Goal: Information Seeking & Learning: Learn about a topic

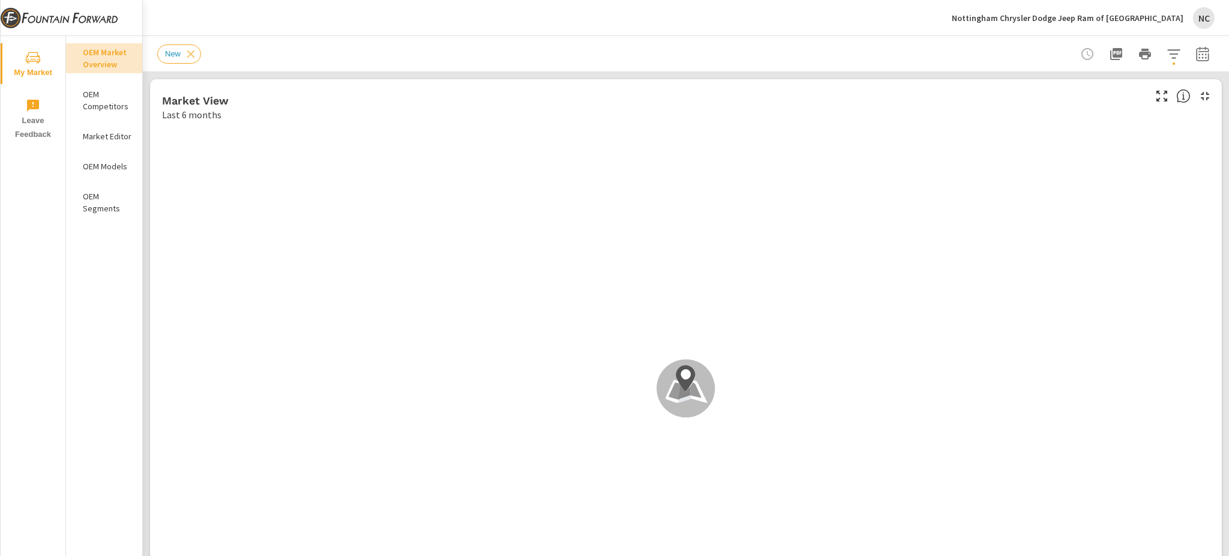
scroll to position [1, 0]
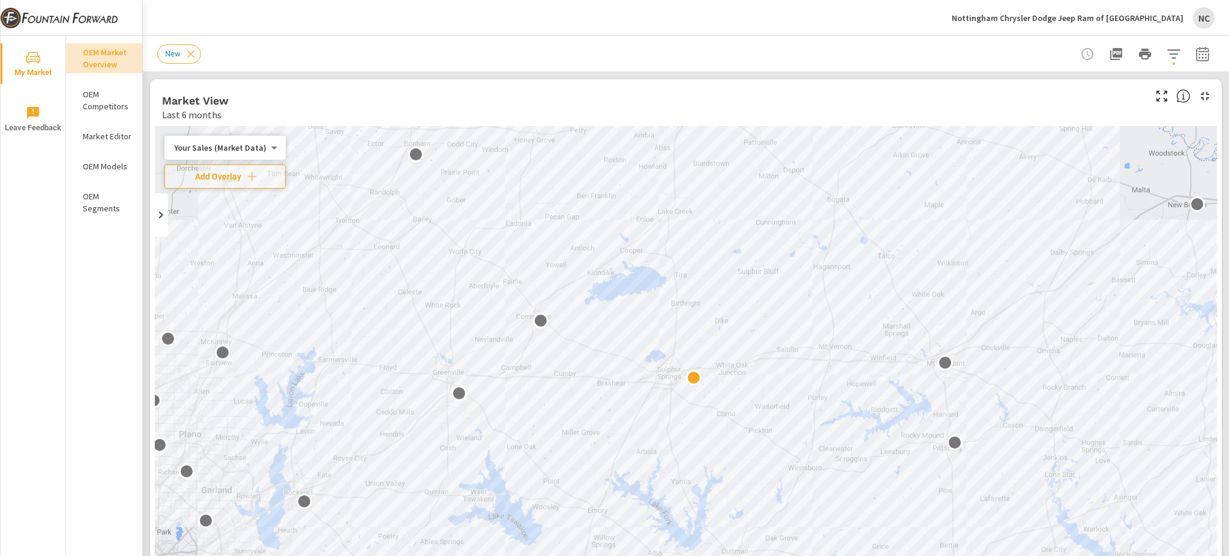
click at [112, 136] on p "Market Editor" at bounding box center [108, 136] width 50 height 12
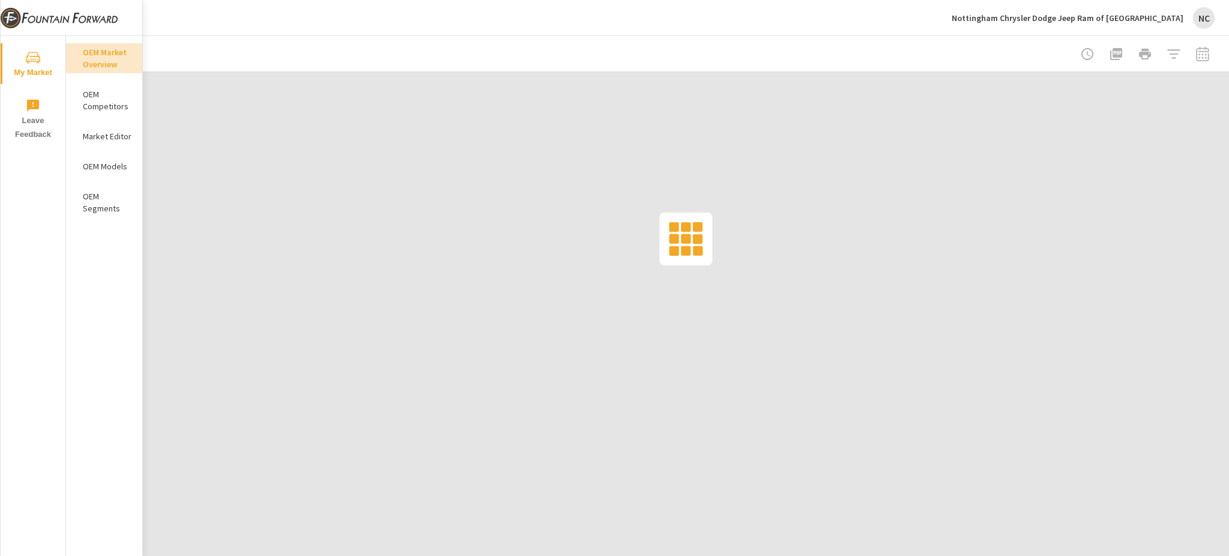
click at [101, 166] on p "OEM Models" at bounding box center [108, 166] width 50 height 12
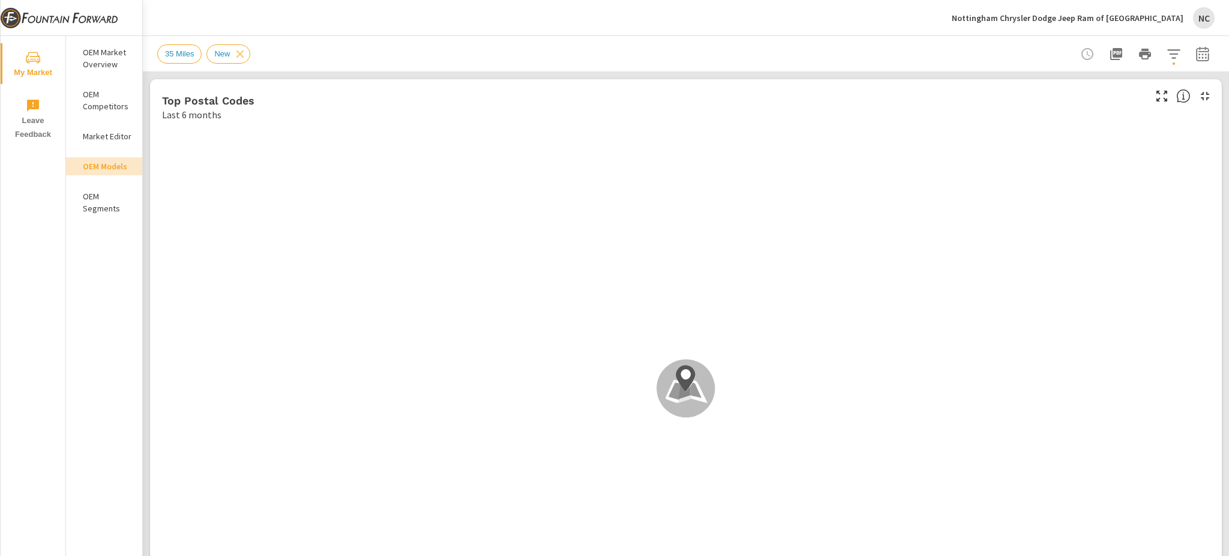
scroll to position [1, 0]
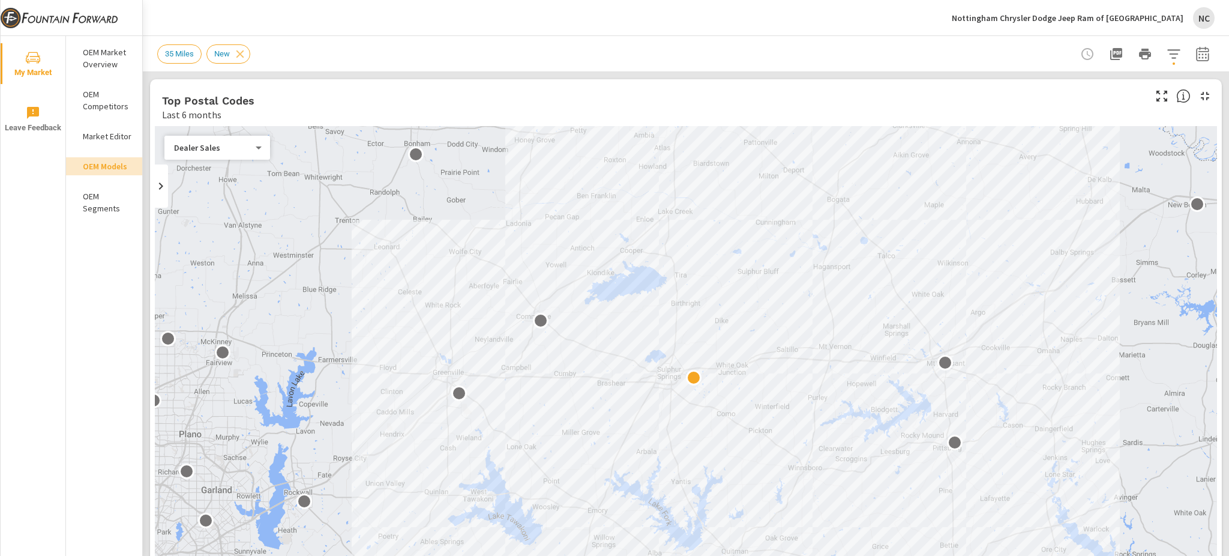
click at [353, 55] on div "35 Miles New" at bounding box center [602, 53] width 890 height 19
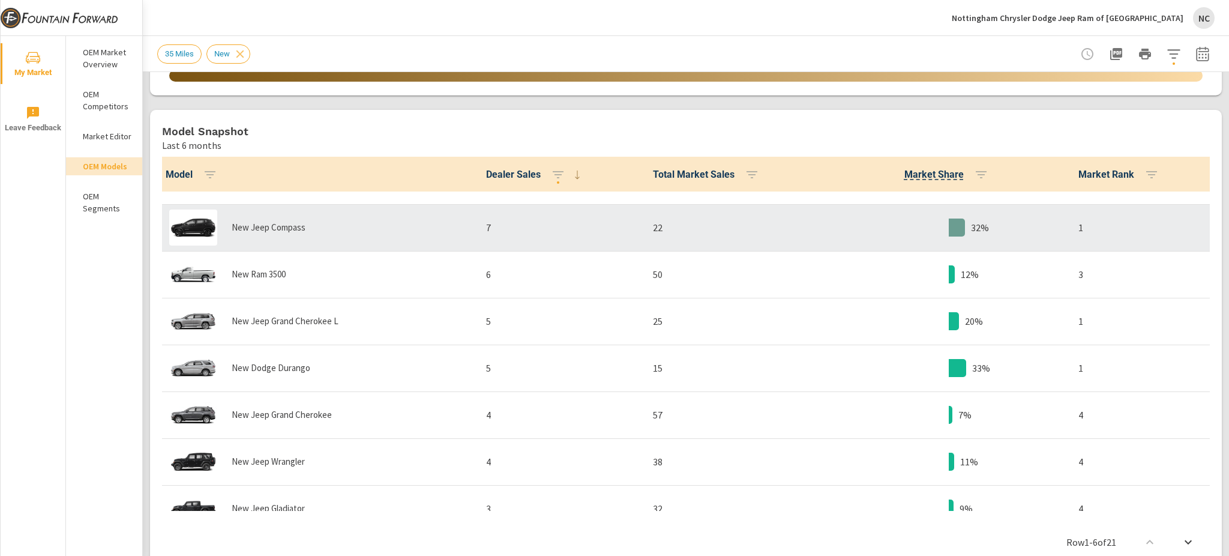
scroll to position [1, 0]
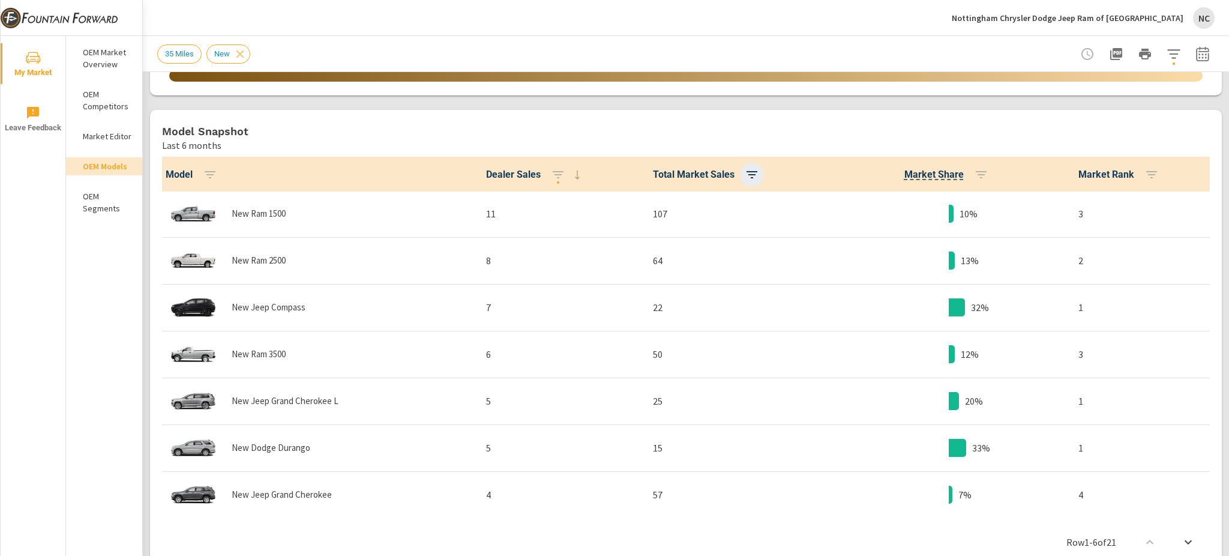
click at [745, 172] on icon "button" at bounding box center [752, 174] width 14 height 14
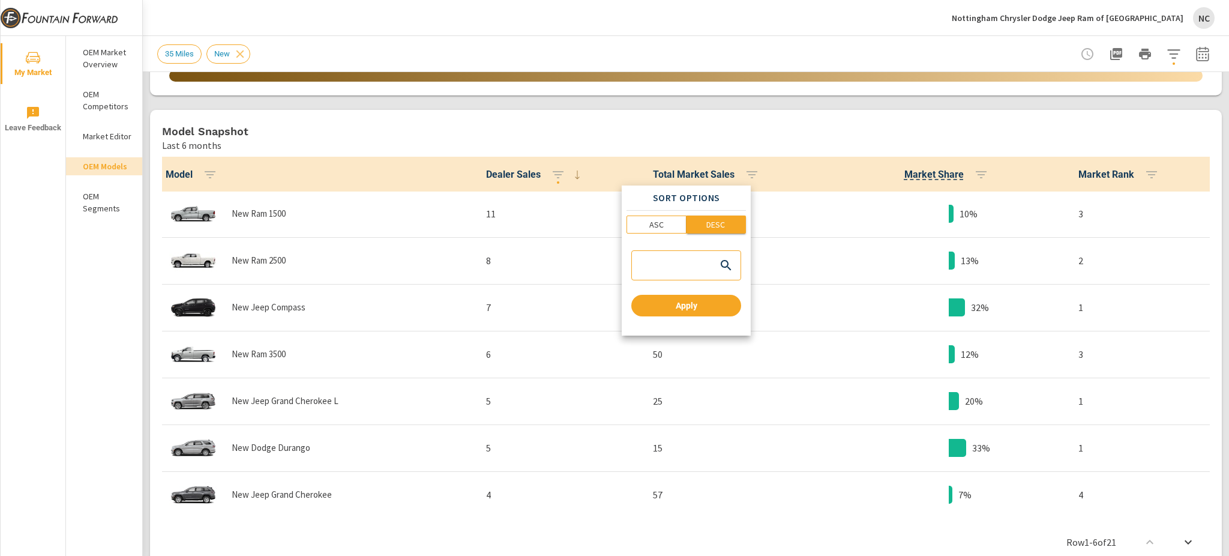
click at [719, 228] on p "DESC" at bounding box center [716, 224] width 19 height 12
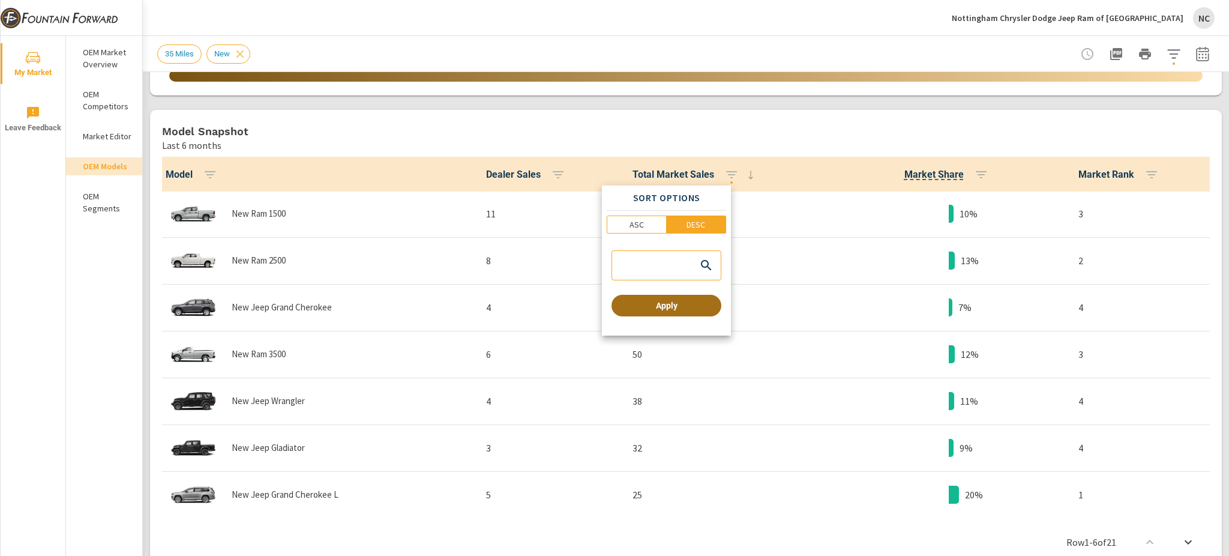
click at [690, 301] on span "Apply" at bounding box center [666, 305] width 100 height 11
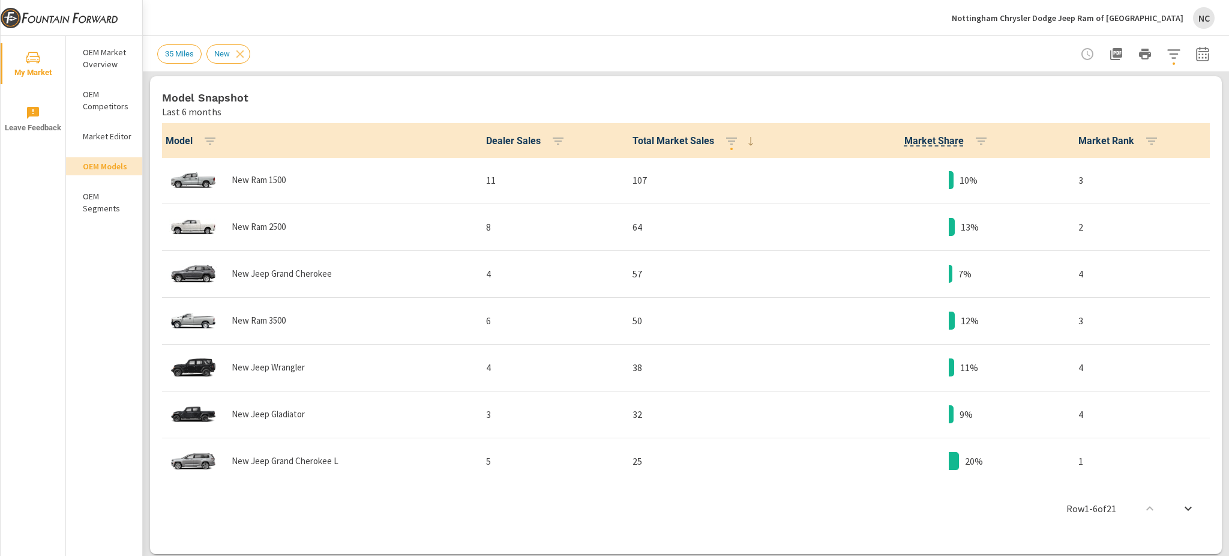
scroll to position [592, 0]
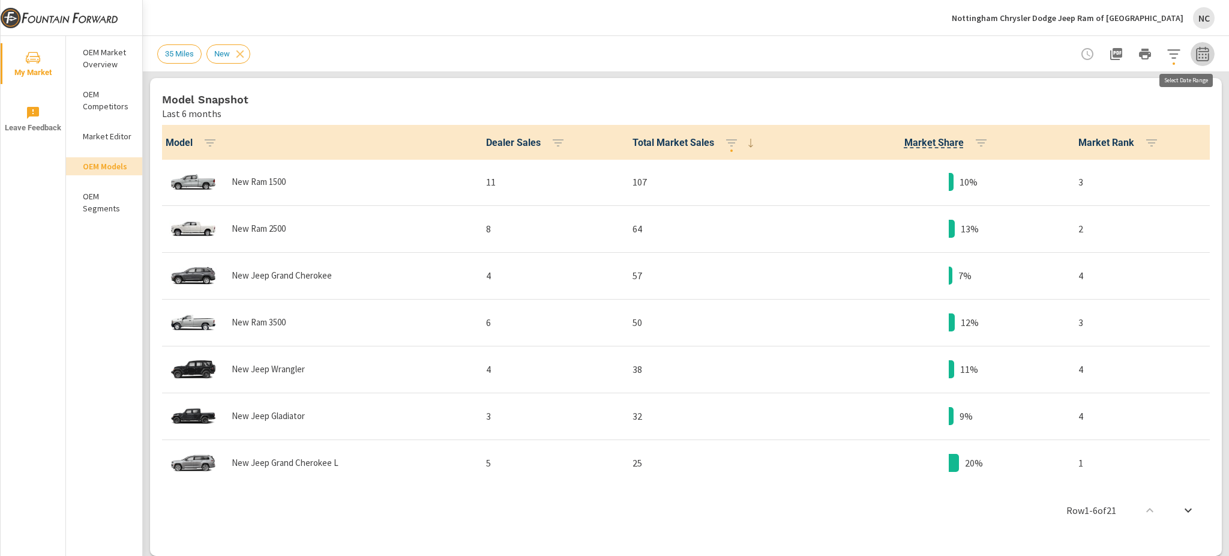
click at [1199, 57] on icon "button" at bounding box center [1203, 55] width 8 height 5
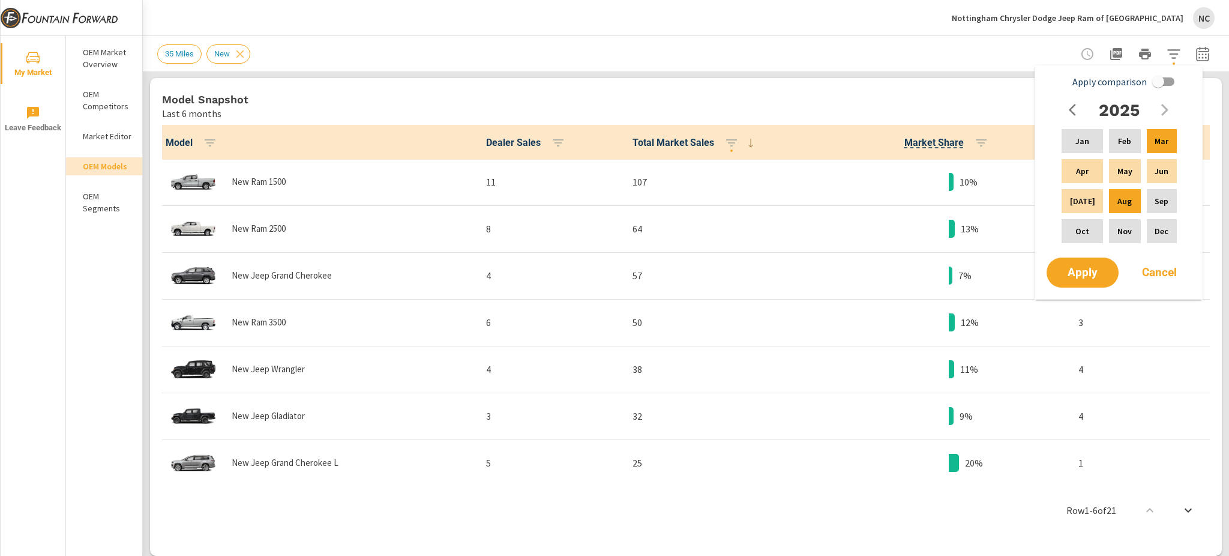
click at [1181, 510] on icon "scroll to bottom" at bounding box center [1188, 510] width 14 height 14
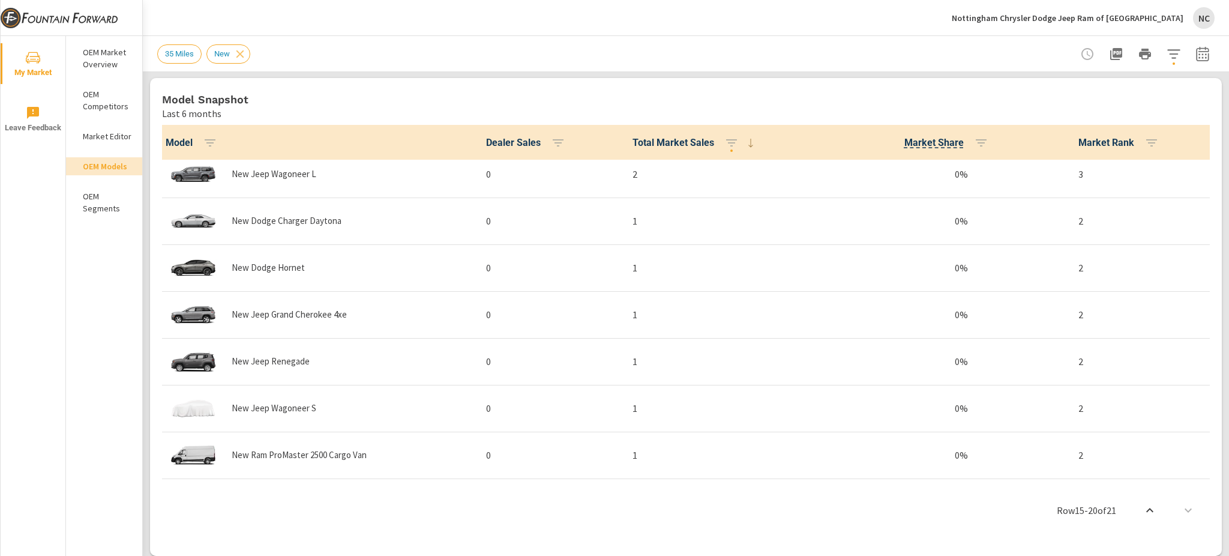
click at [1143, 512] on icon "scroll to top" at bounding box center [1150, 510] width 14 height 14
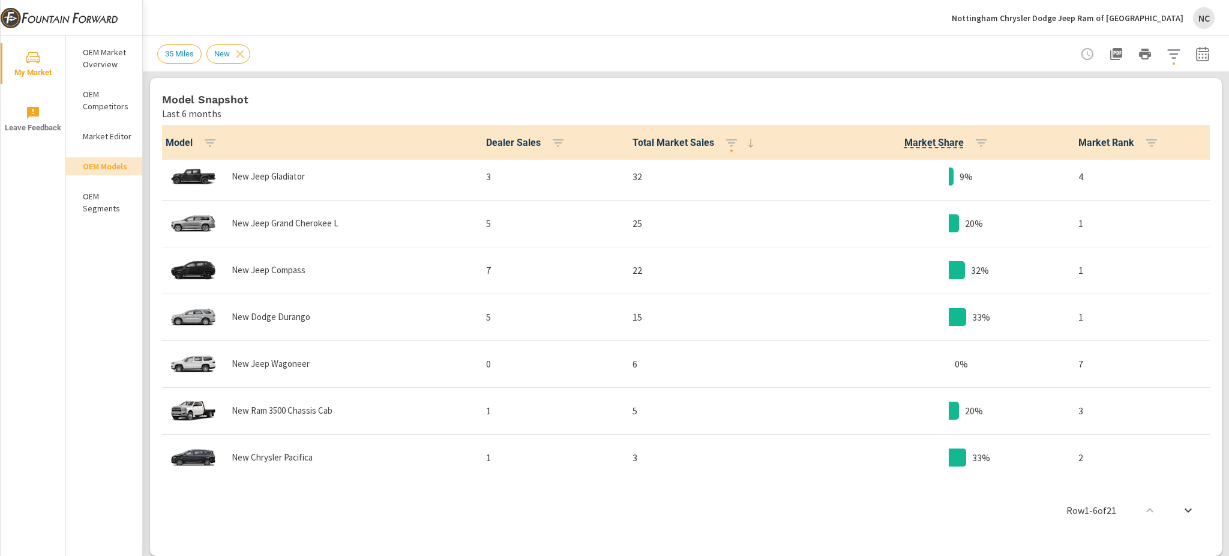
scroll to position [320, 0]
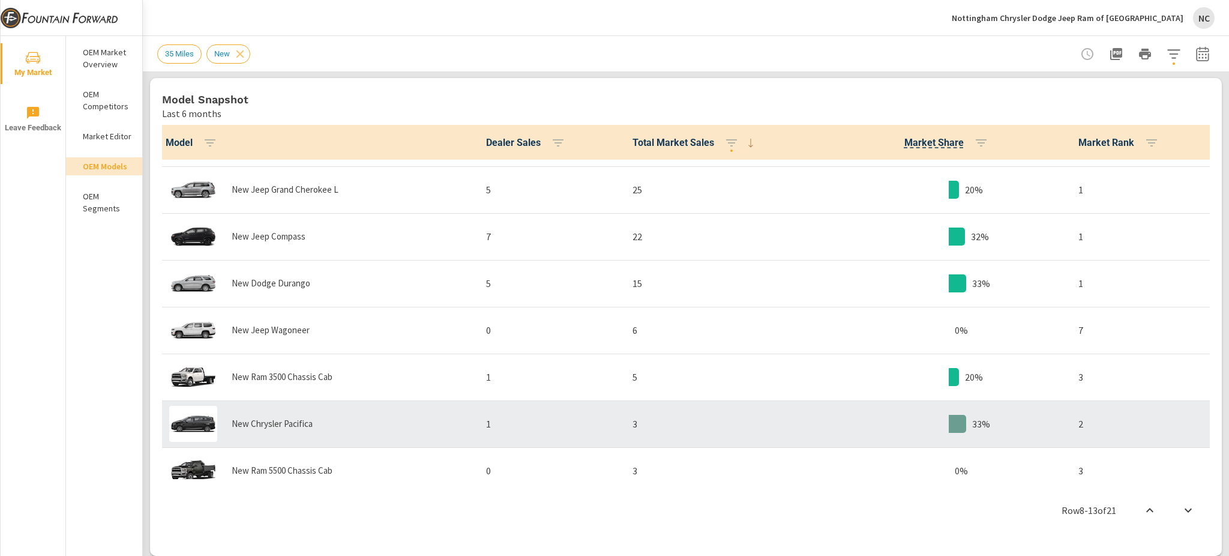
scroll to position [240, 0]
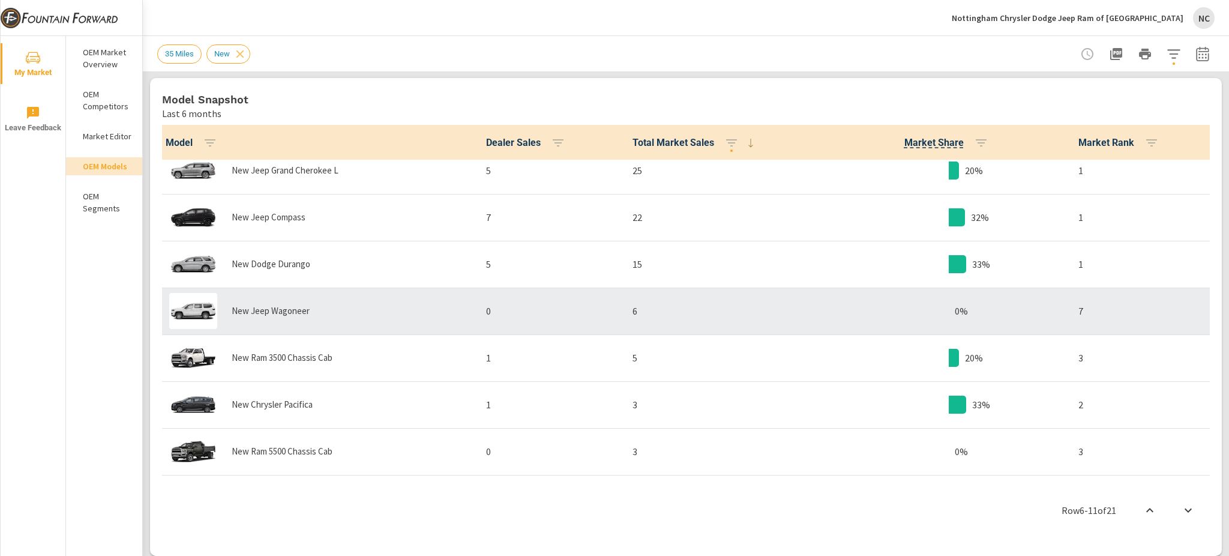
scroll to position [320, 0]
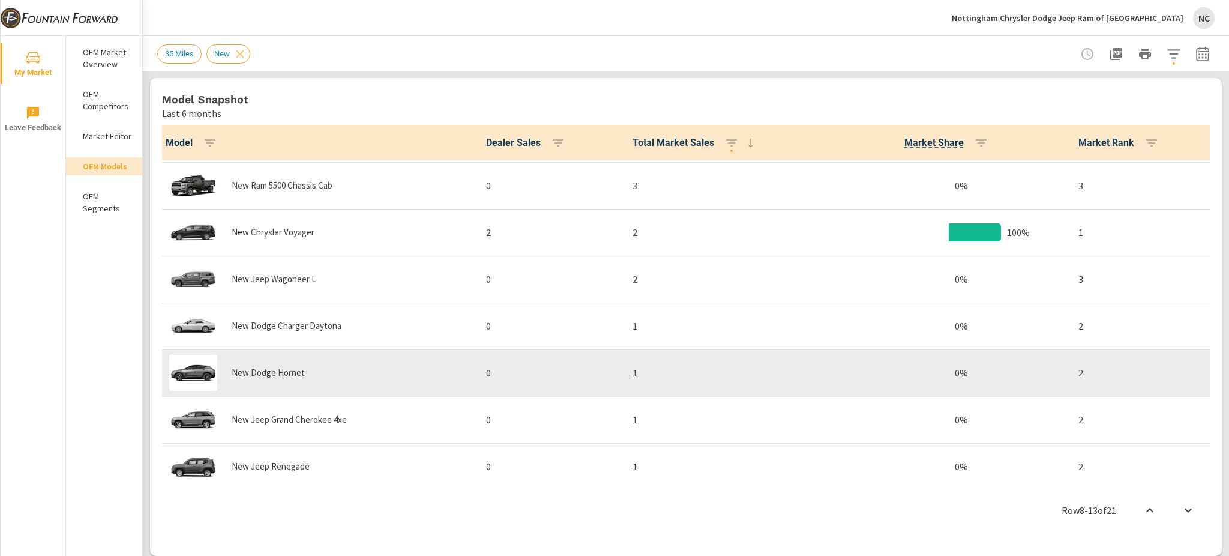
scroll to position [640, 0]
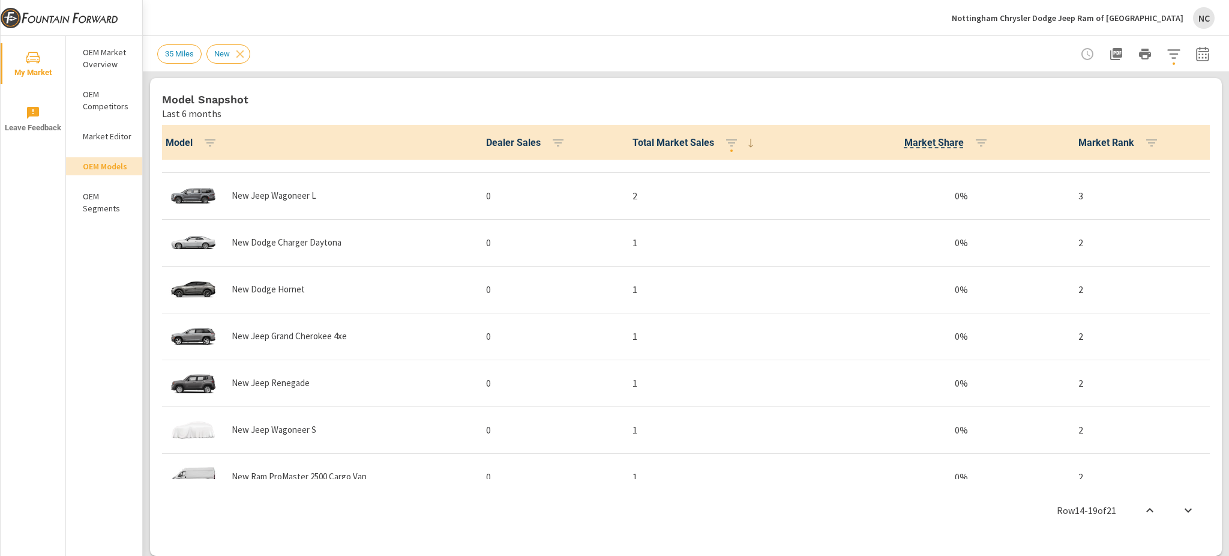
scroll to position [655, 0]
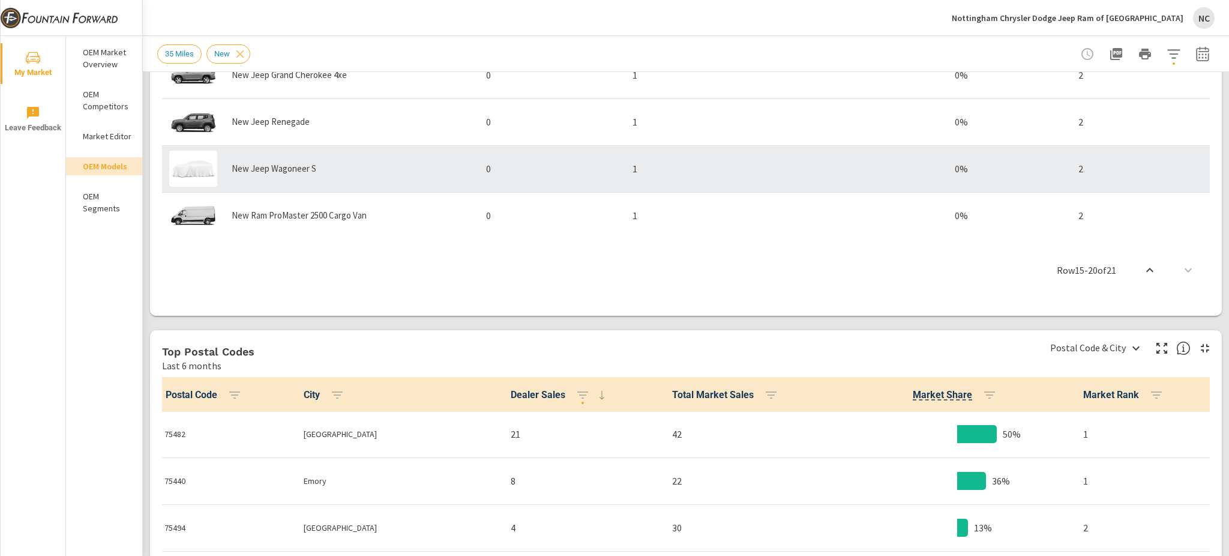
scroll to position [912, 0]
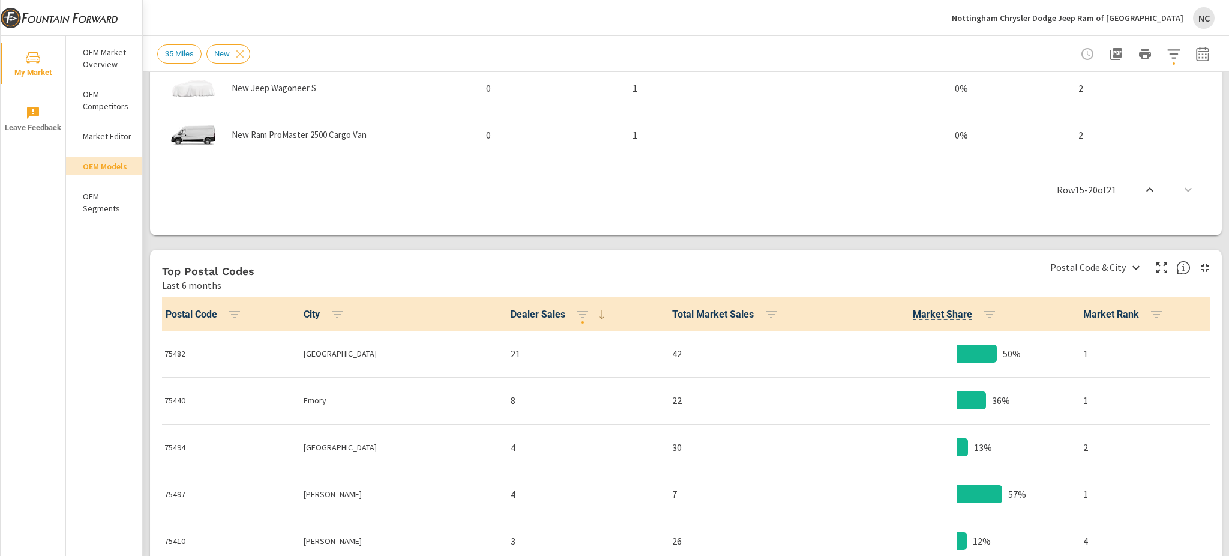
click at [1171, 20] on p "Nottingham Chrysler Dodge Jeep Ram of Sulphur Springs" at bounding box center [1068, 18] width 232 height 11
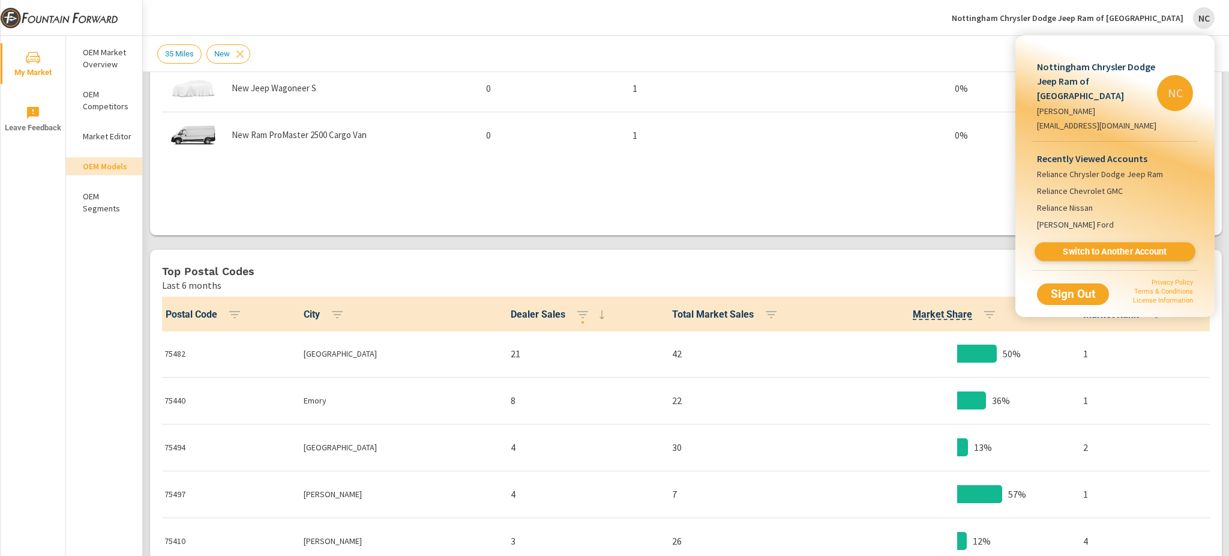
click at [1081, 247] on span "Switch to Another Account" at bounding box center [1114, 251] width 147 height 11
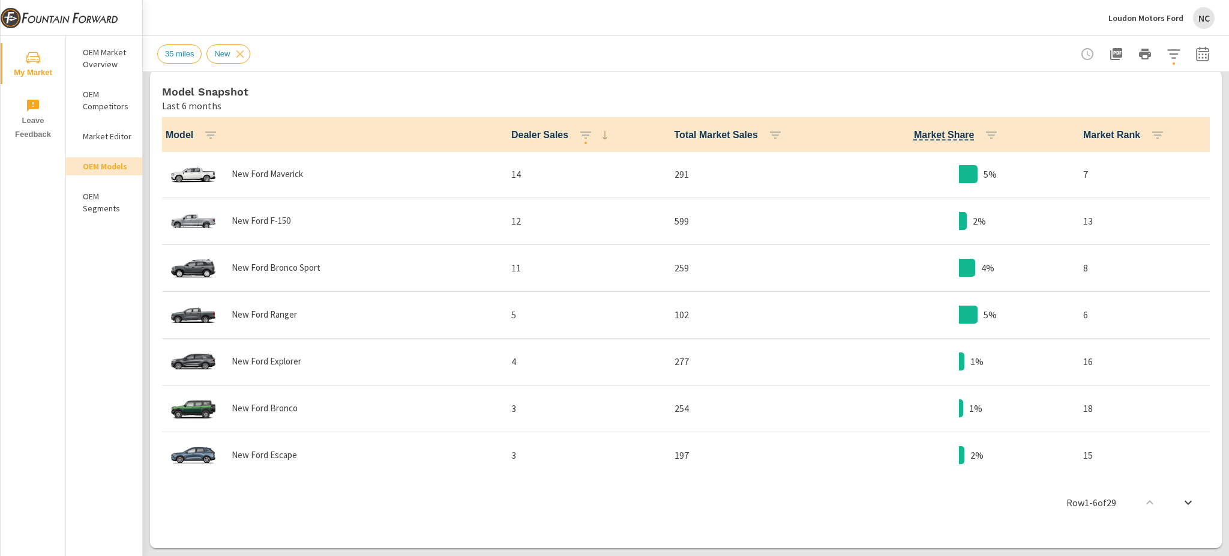
scroll to position [601, 0]
click at [733, 132] on span "Total Market Sales" at bounding box center [731, 133] width 113 height 14
click at [768, 135] on icon "button" at bounding box center [775, 133] width 14 height 14
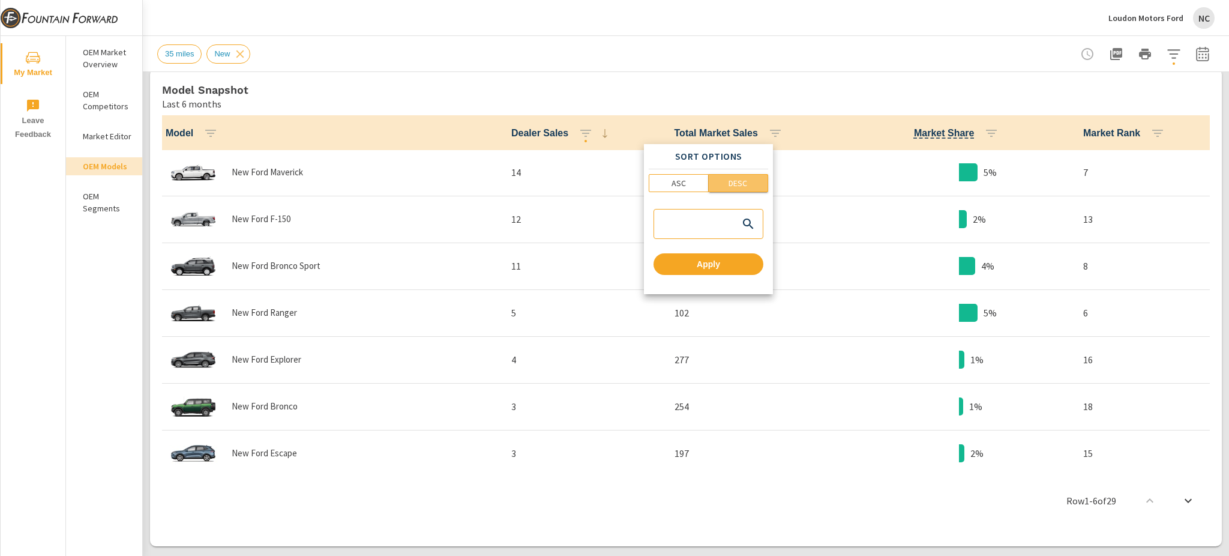
click at [736, 174] on button "DESC" at bounding box center [739, 183] width 60 height 18
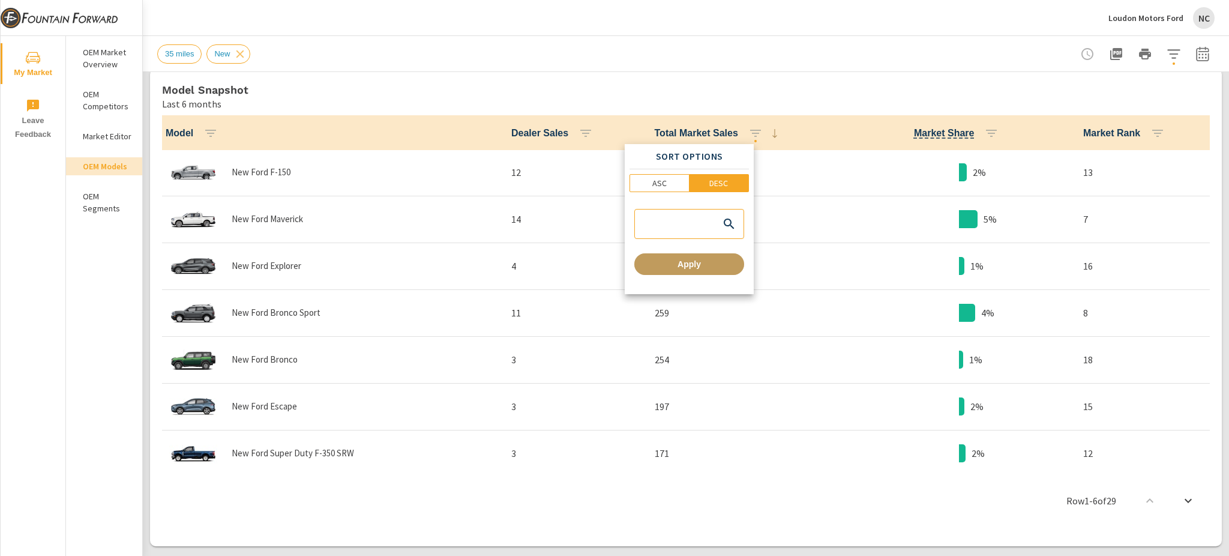
click at [717, 266] on span "Apply" at bounding box center [689, 264] width 100 height 11
click at [678, 267] on span "Apply" at bounding box center [689, 264] width 100 height 11
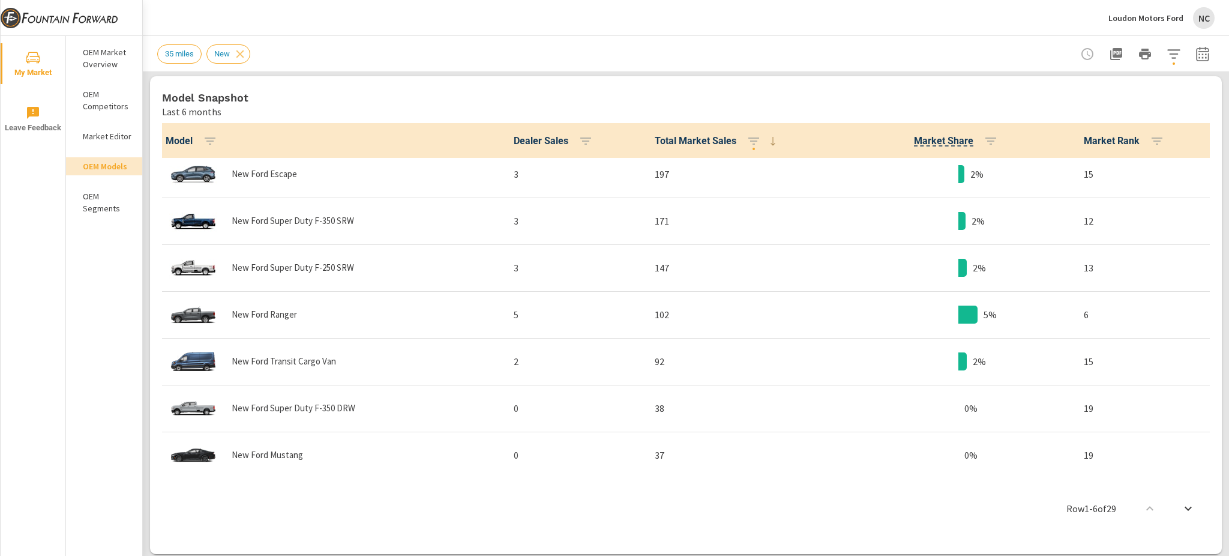
scroll to position [321, 0]
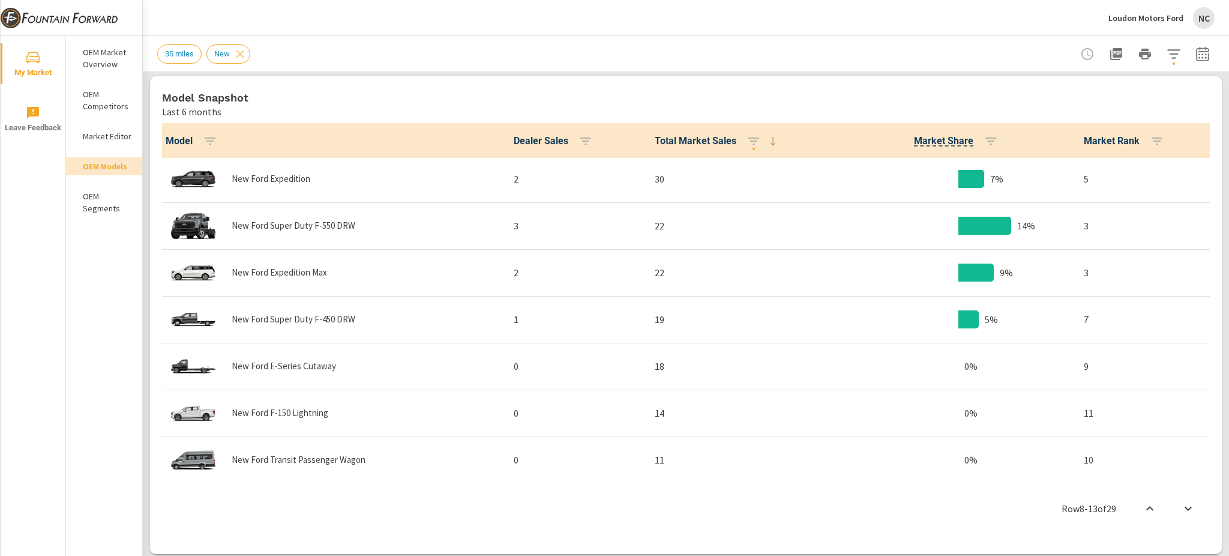
scroll to position [647, 0]
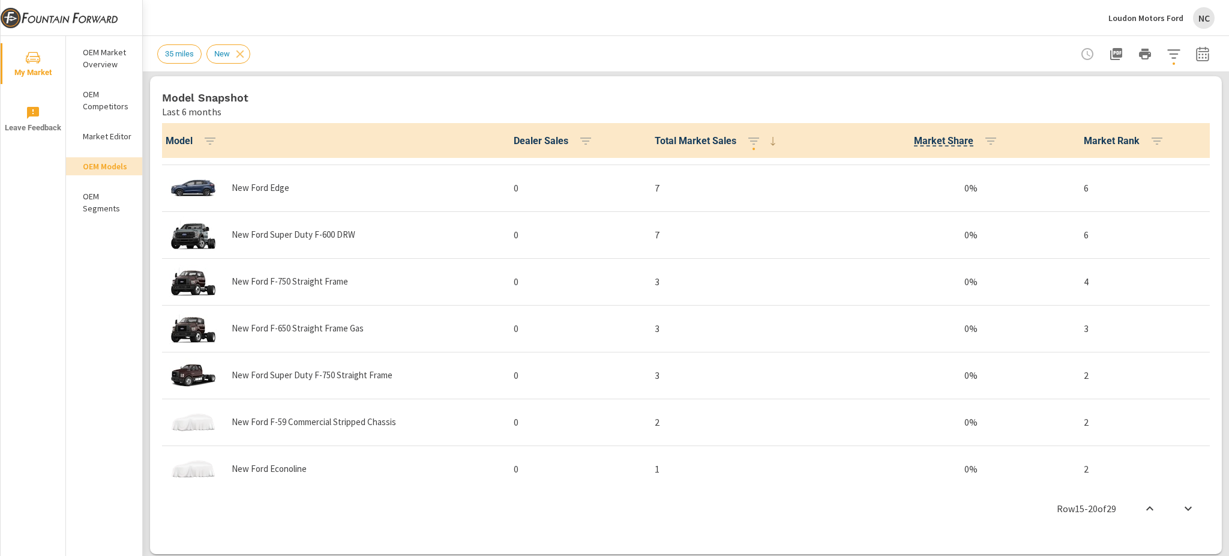
scroll to position [978, 0]
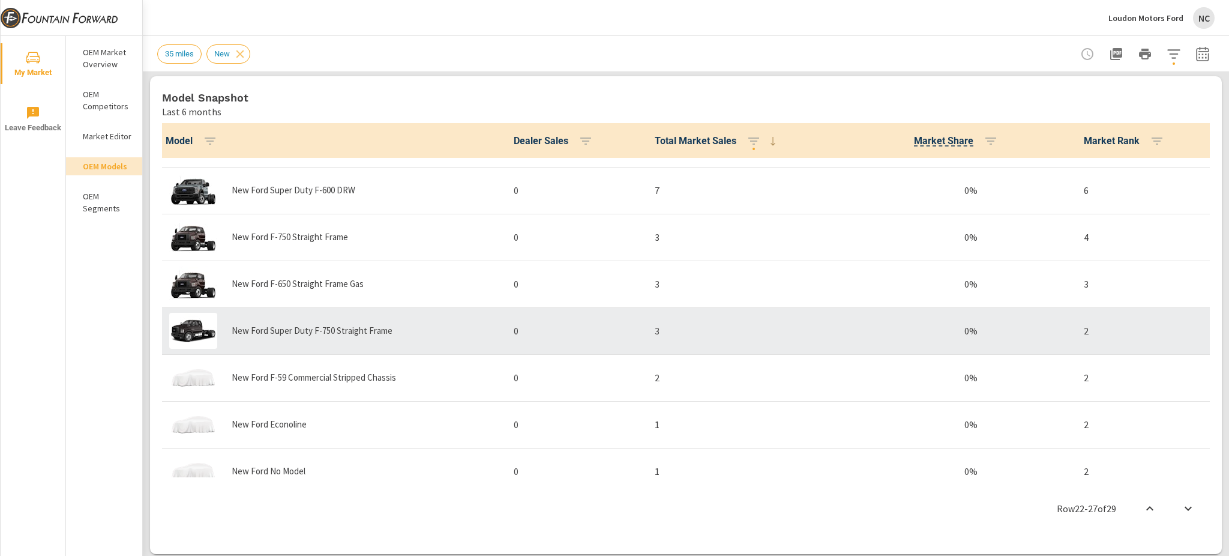
scroll to position [1038, 0]
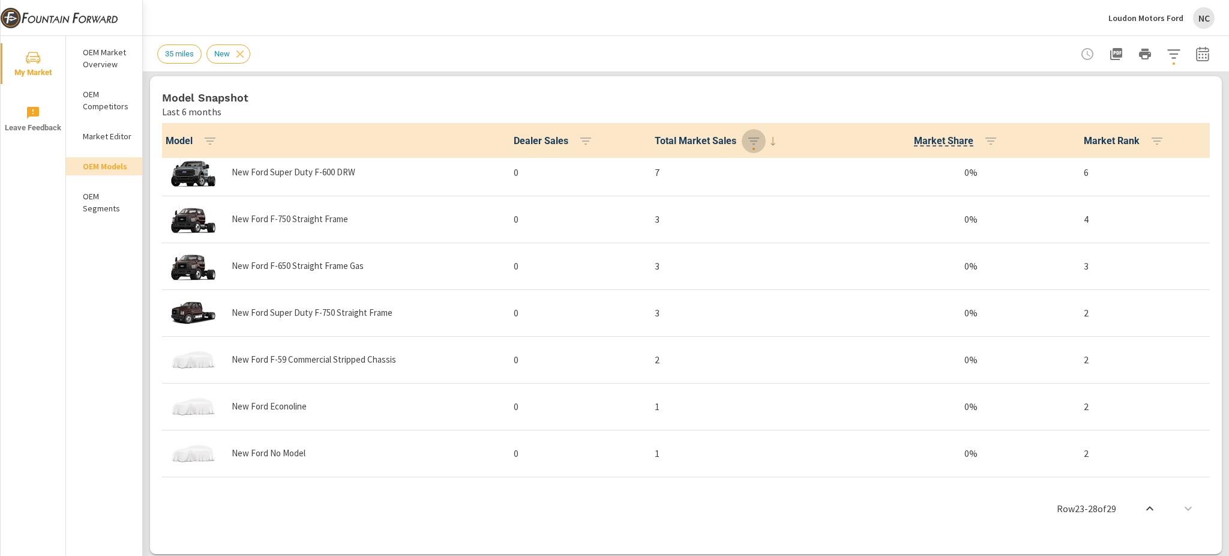
click at [1189, 17] on div "Loudon Motors Ford NC" at bounding box center [1162, 18] width 106 height 22
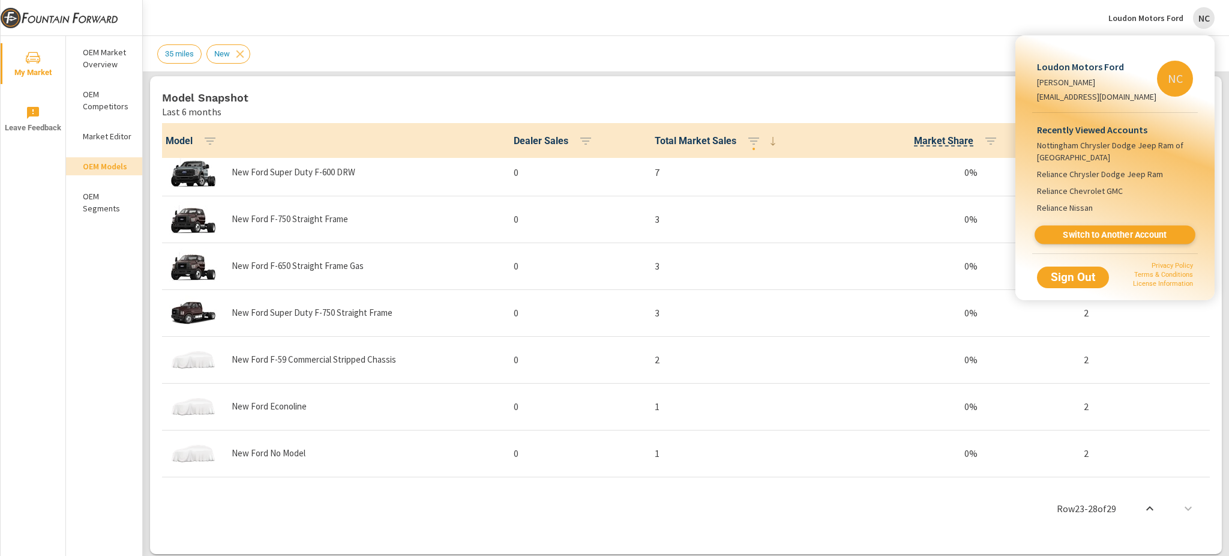
click at [1117, 241] on span "Switch to Another Account" at bounding box center [1114, 234] width 147 height 11
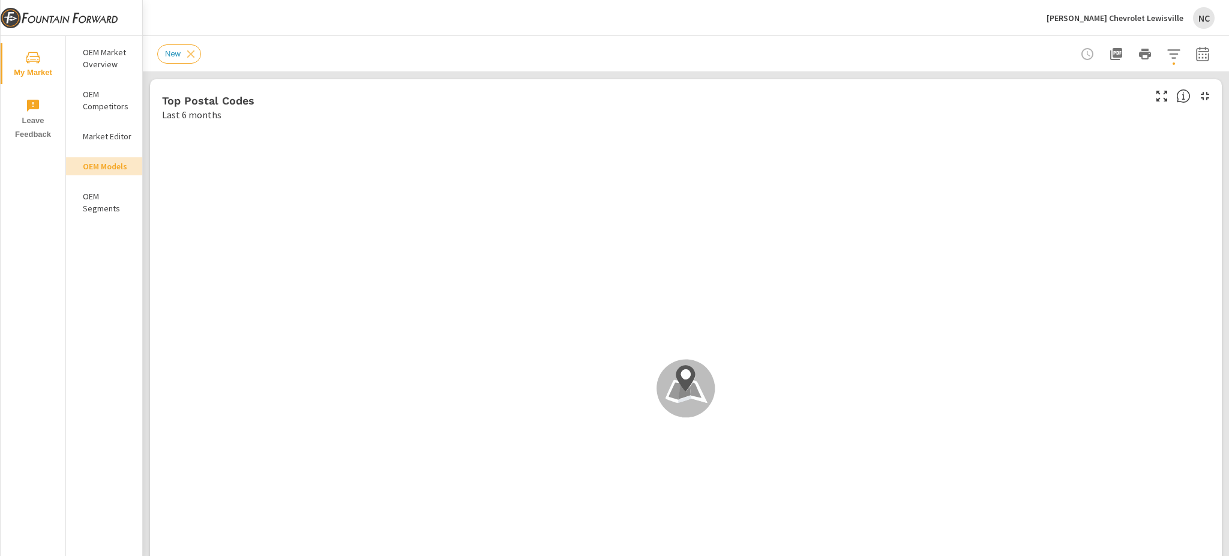
click at [113, 134] on p "Market Editor" at bounding box center [108, 136] width 50 height 12
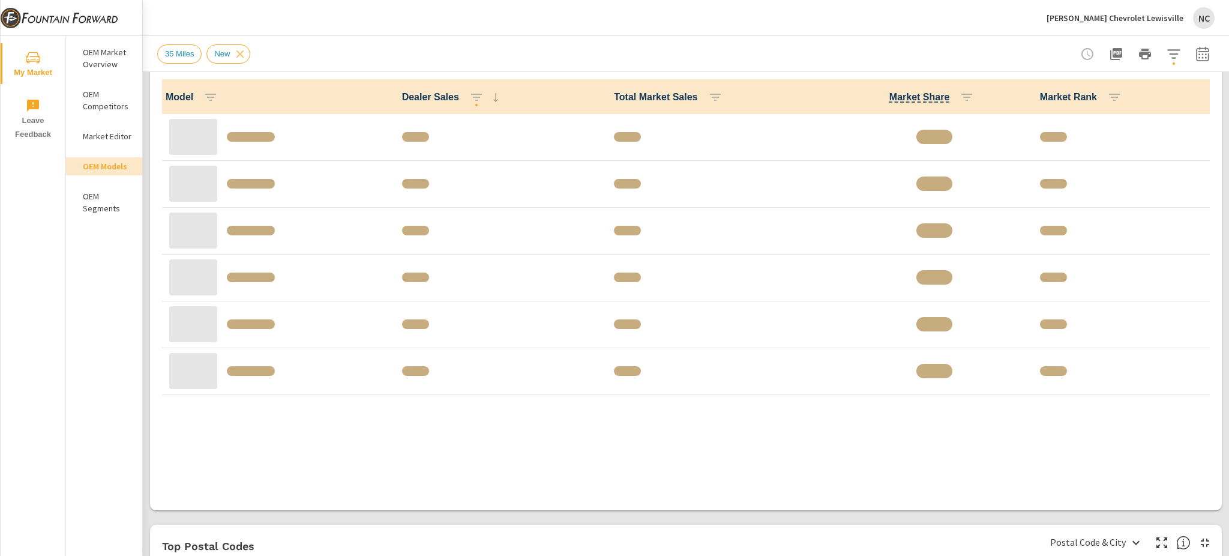
scroll to position [616, 0]
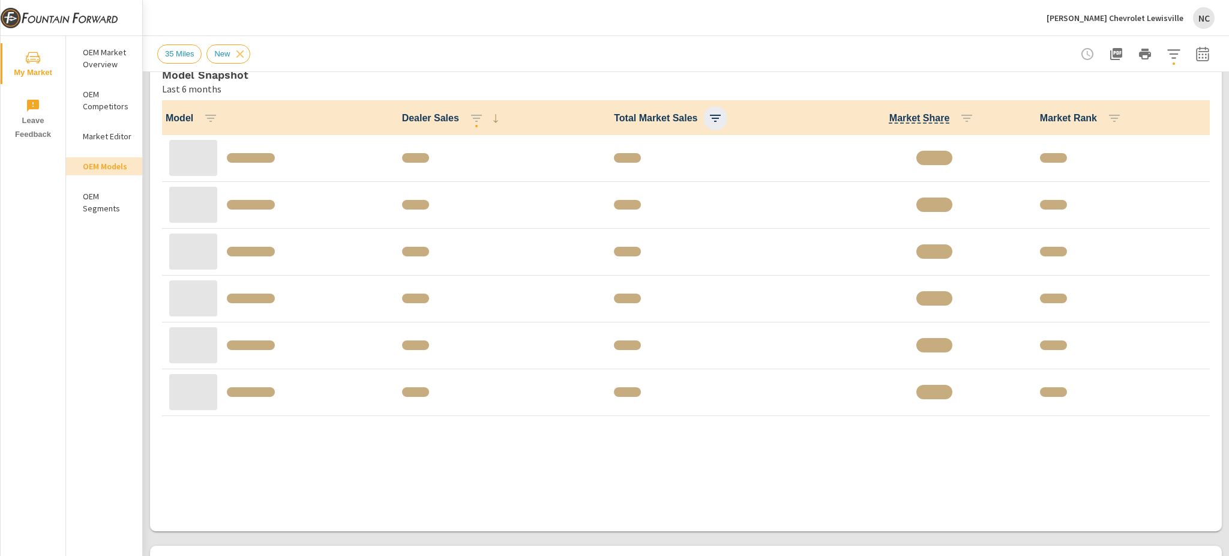
click at [708, 113] on icon "button" at bounding box center [715, 118] width 14 height 14
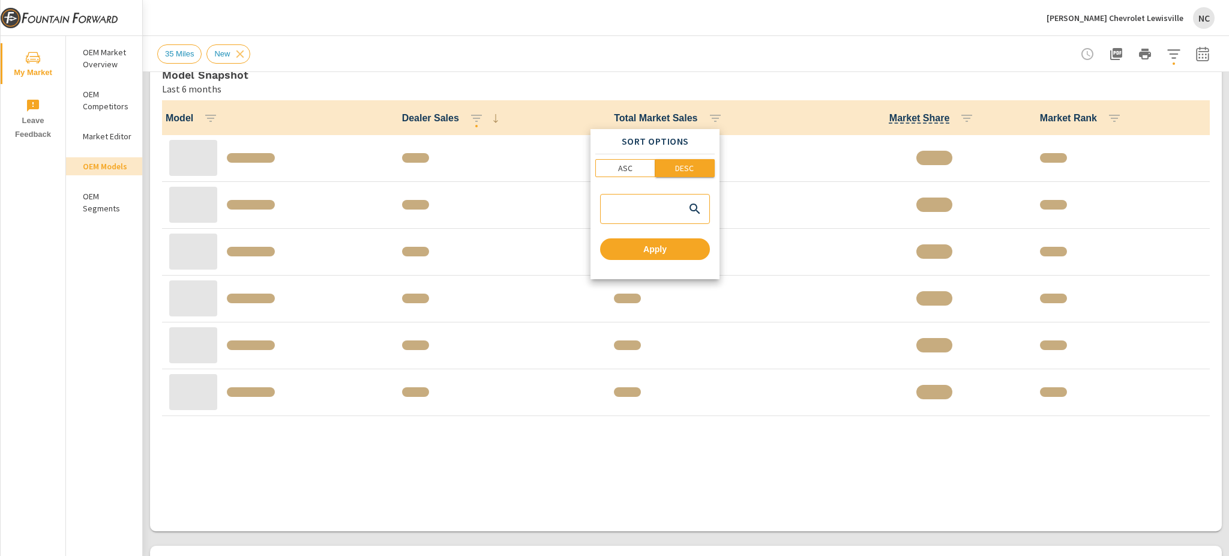
click at [682, 171] on p "DESC" at bounding box center [684, 168] width 19 height 12
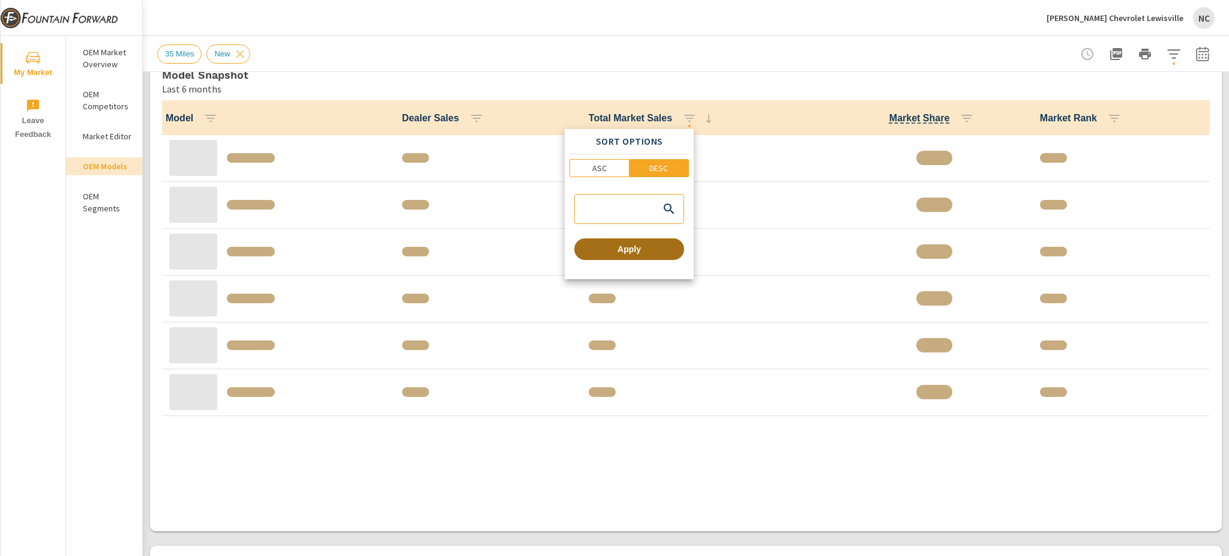
click at [642, 244] on span "Apply" at bounding box center [629, 249] width 100 height 11
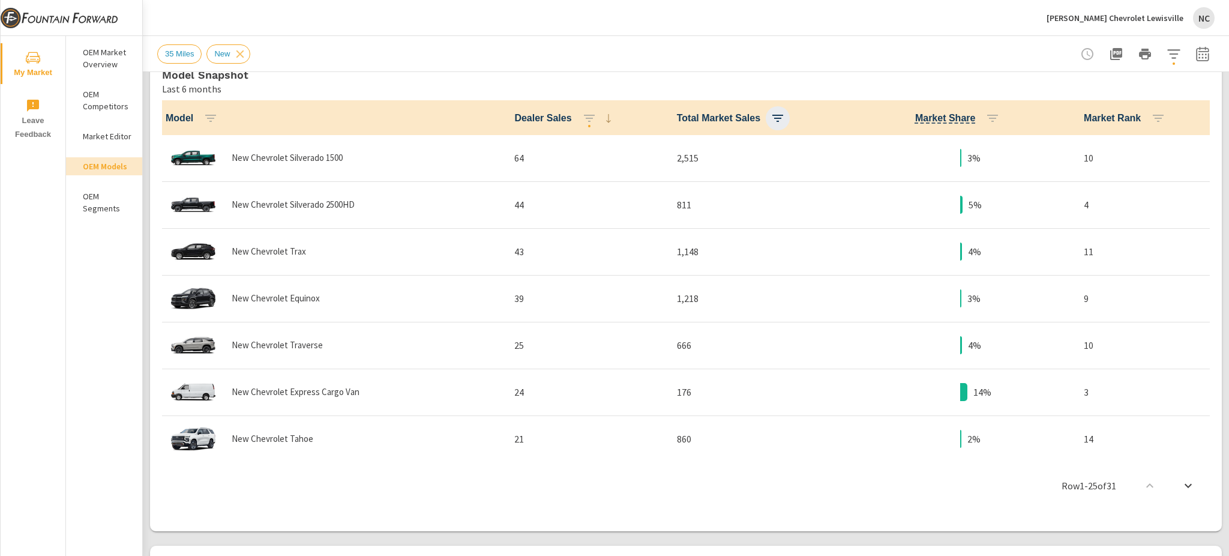
scroll to position [1, 0]
click at [771, 120] on icon "button" at bounding box center [778, 118] width 14 height 14
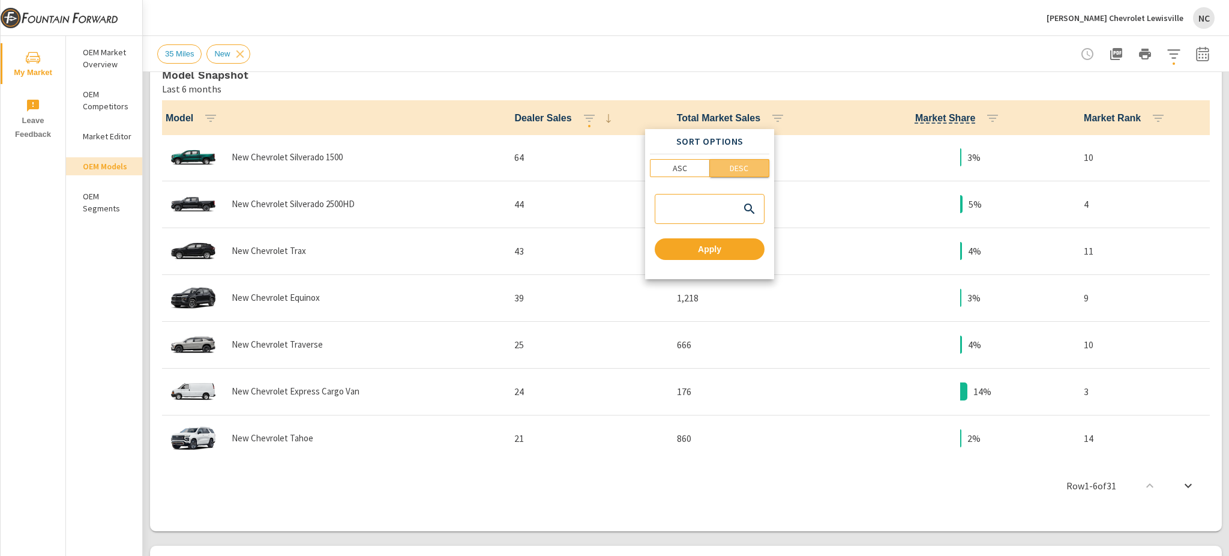
click at [759, 163] on span "DESC" at bounding box center [740, 168] width 52 height 12
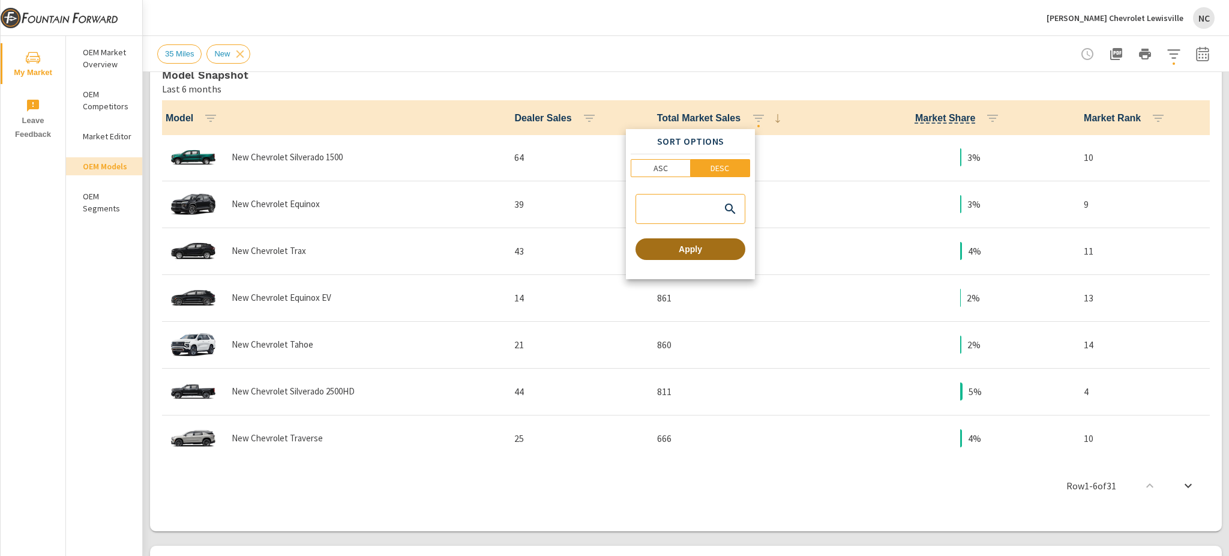
click at [711, 248] on span "Apply" at bounding box center [690, 249] width 100 height 11
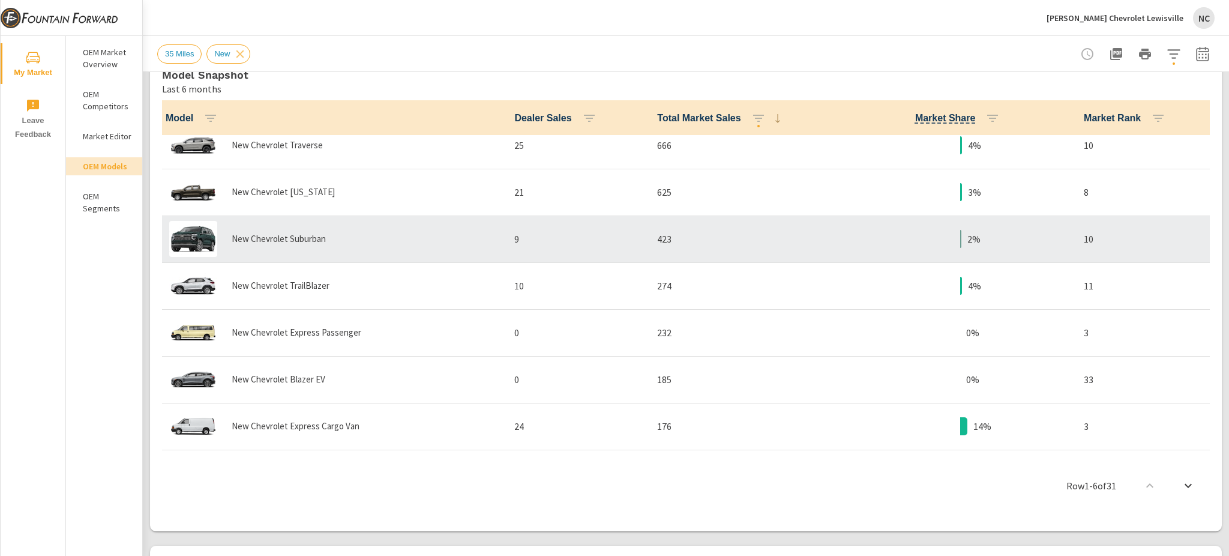
scroll to position [321, 0]
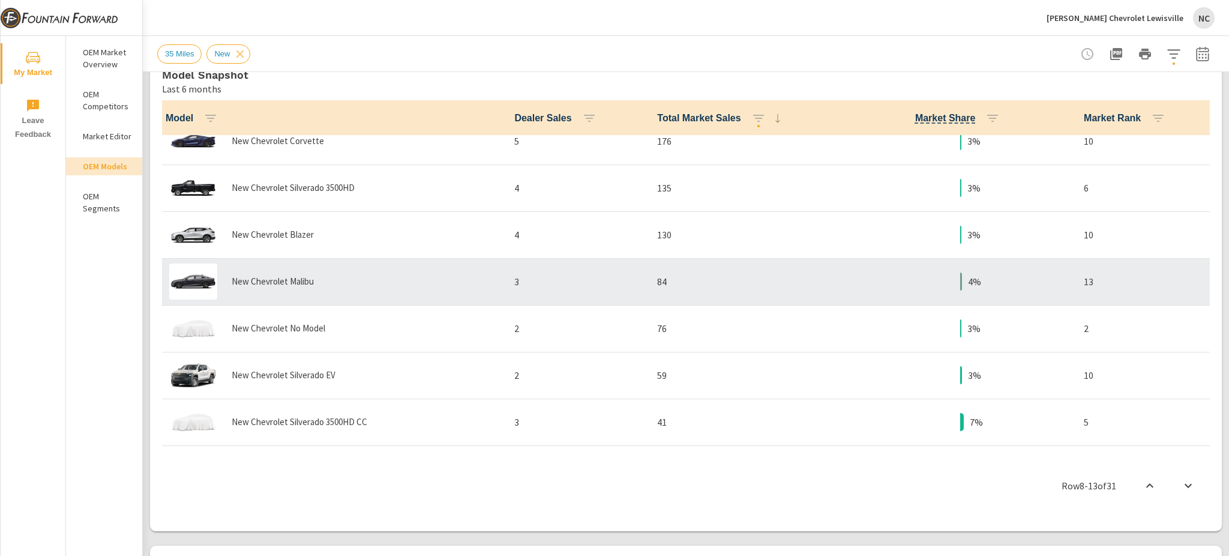
scroll to position [640, 0]
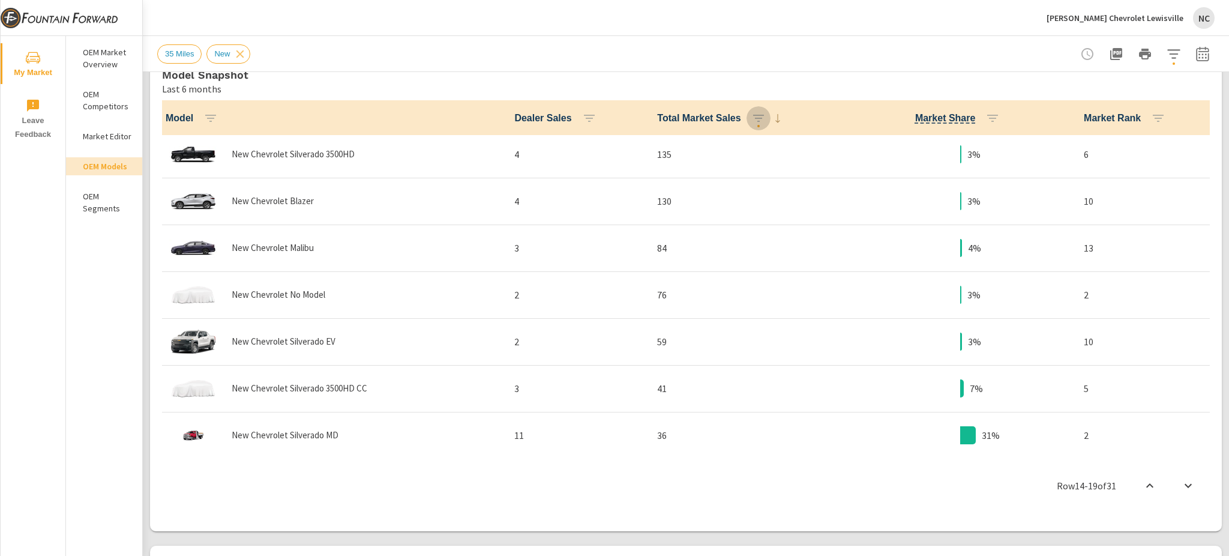
scroll to position [665, 0]
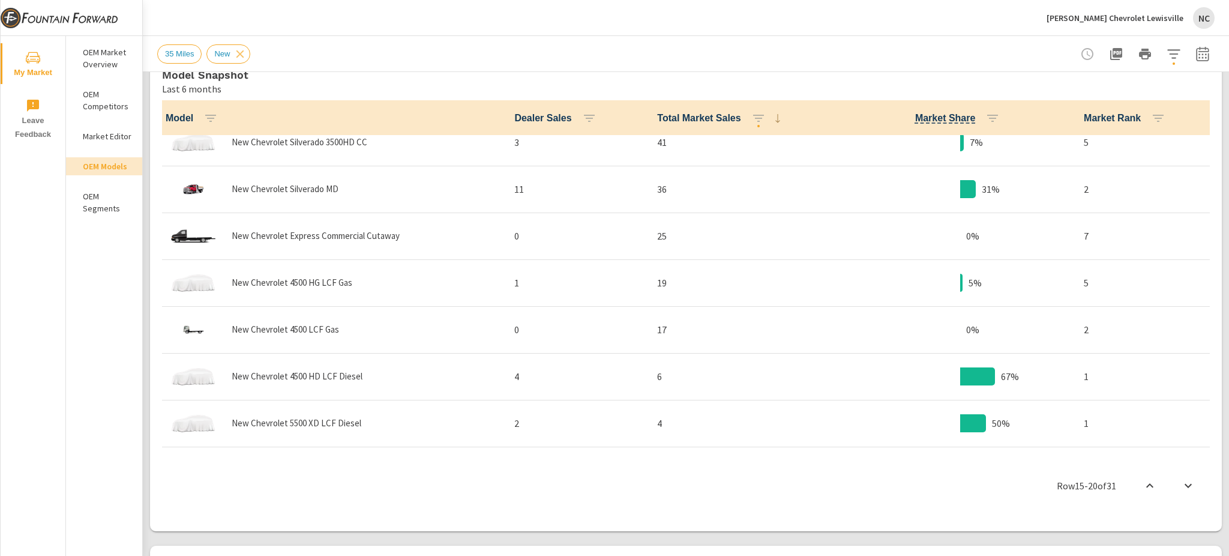
scroll to position [985, 0]
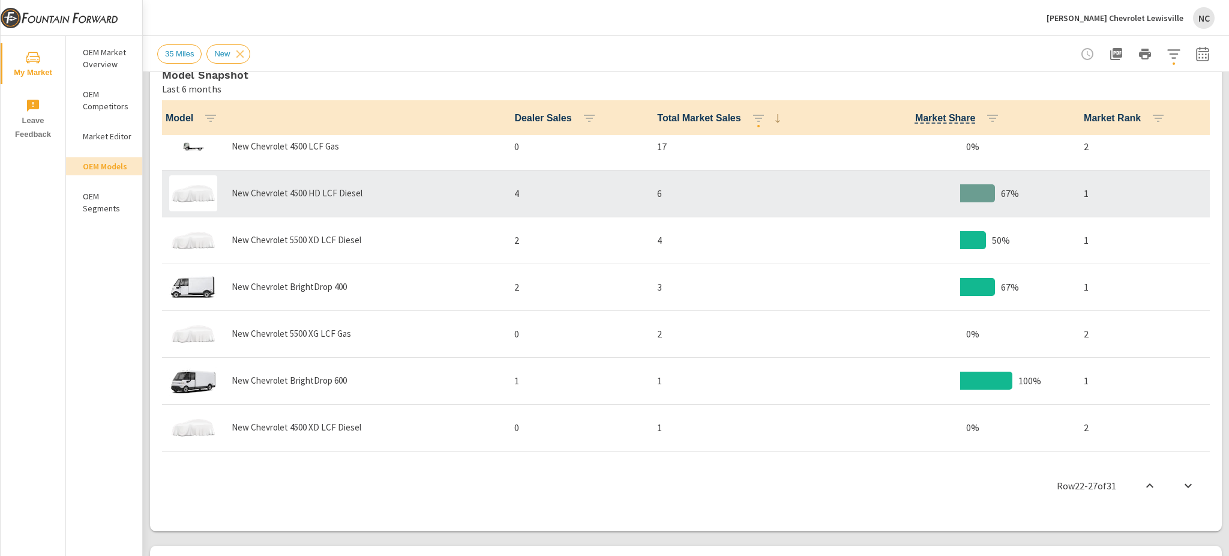
scroll to position [1131, 0]
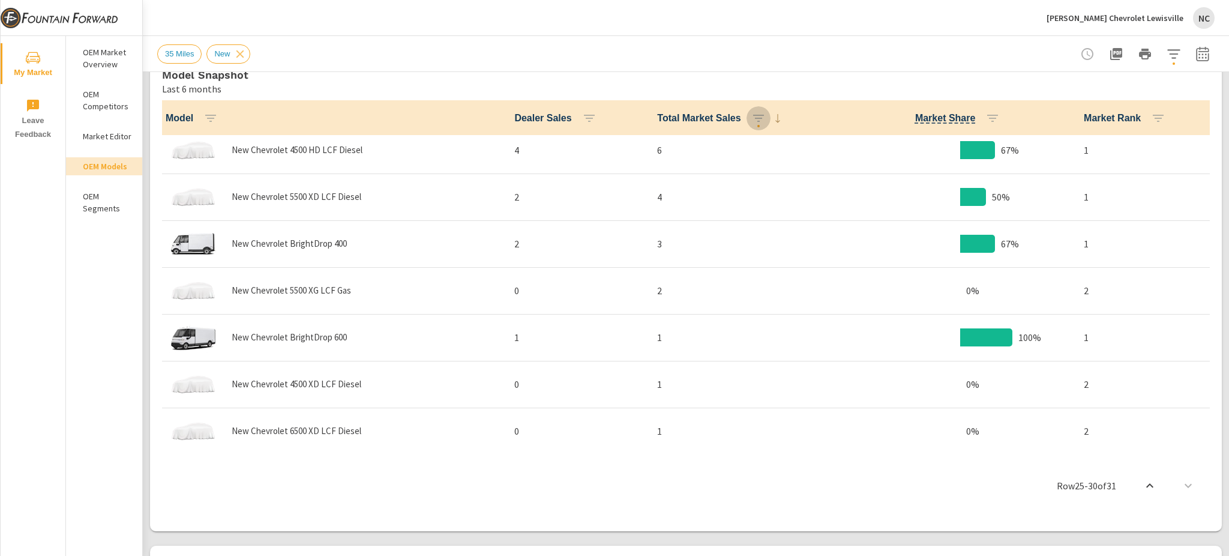
click at [1163, 17] on p "Huffines Chevrolet Lewisville" at bounding box center [1115, 18] width 137 height 11
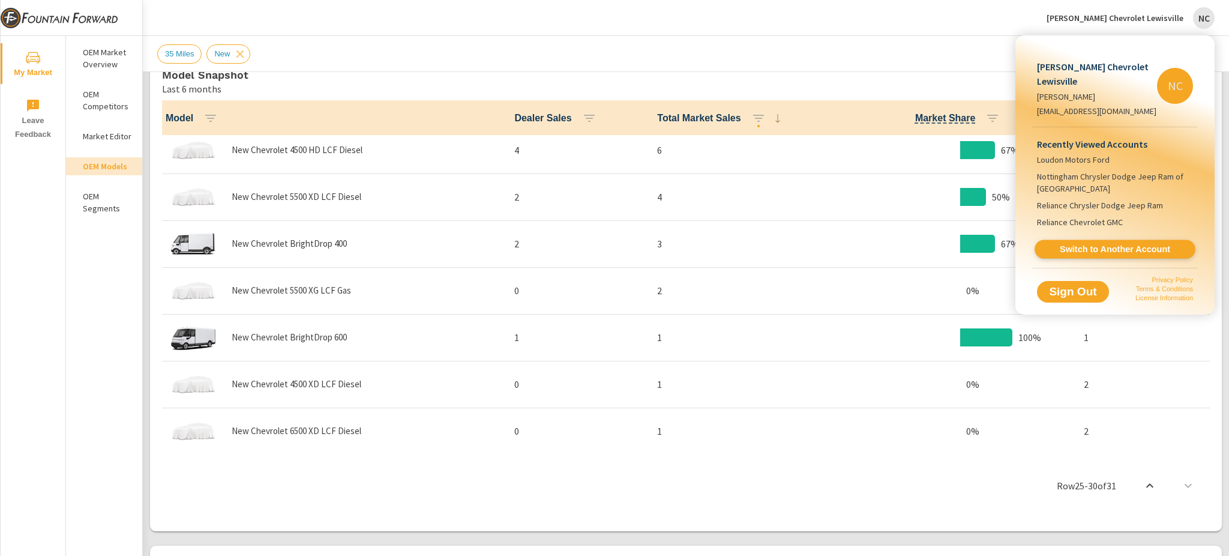
click at [1092, 246] on span "Switch to Another Account" at bounding box center [1114, 249] width 147 height 11
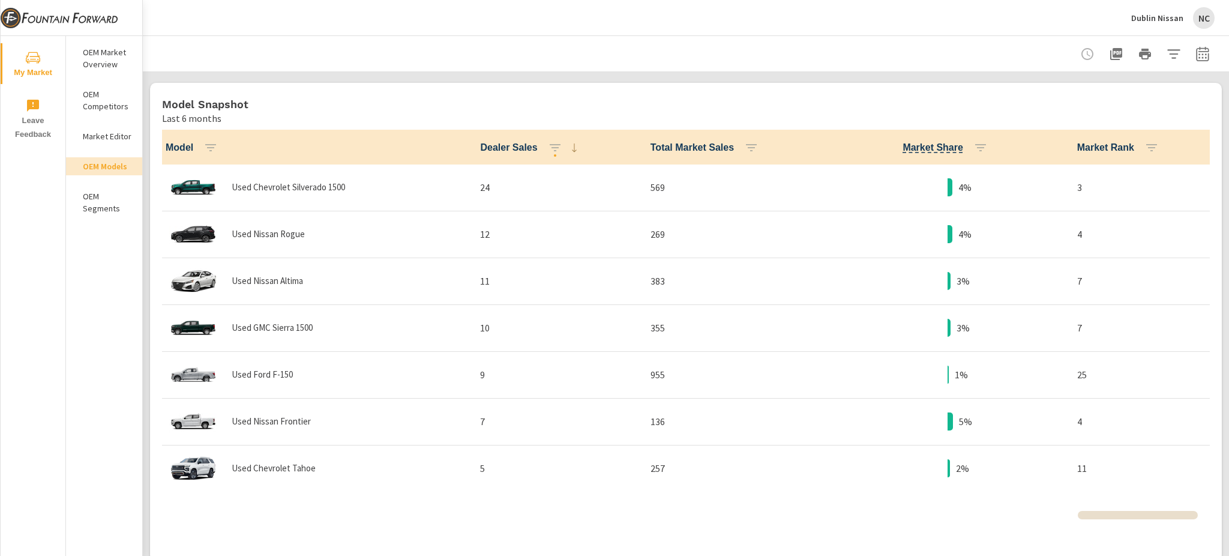
scroll to position [1, 0]
click at [746, 149] on icon "button" at bounding box center [751, 147] width 11 height 7
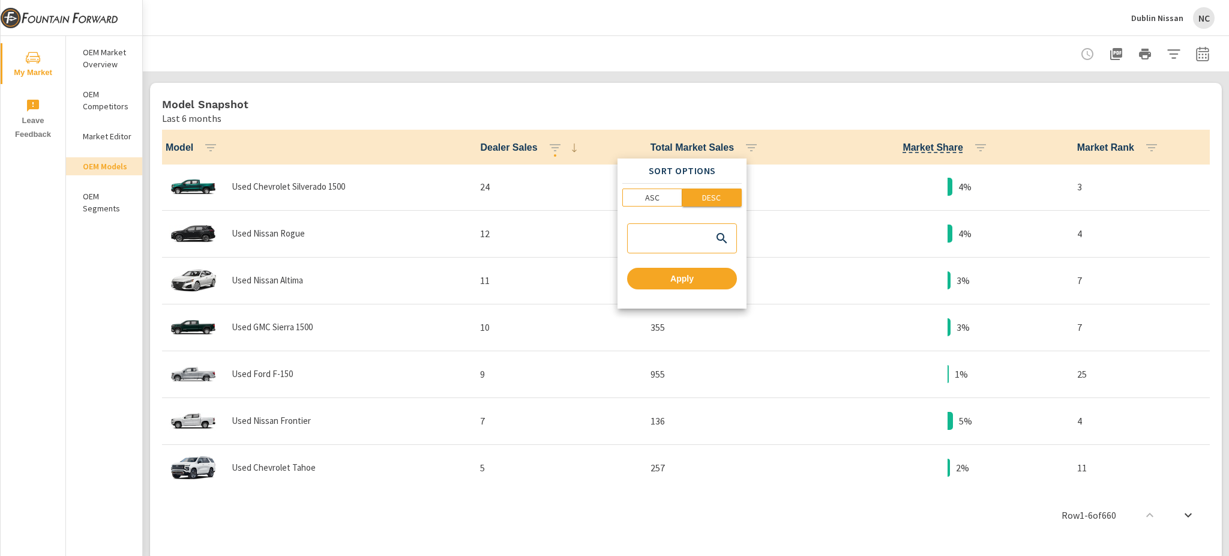
click at [705, 197] on p "DESC" at bounding box center [711, 197] width 19 height 12
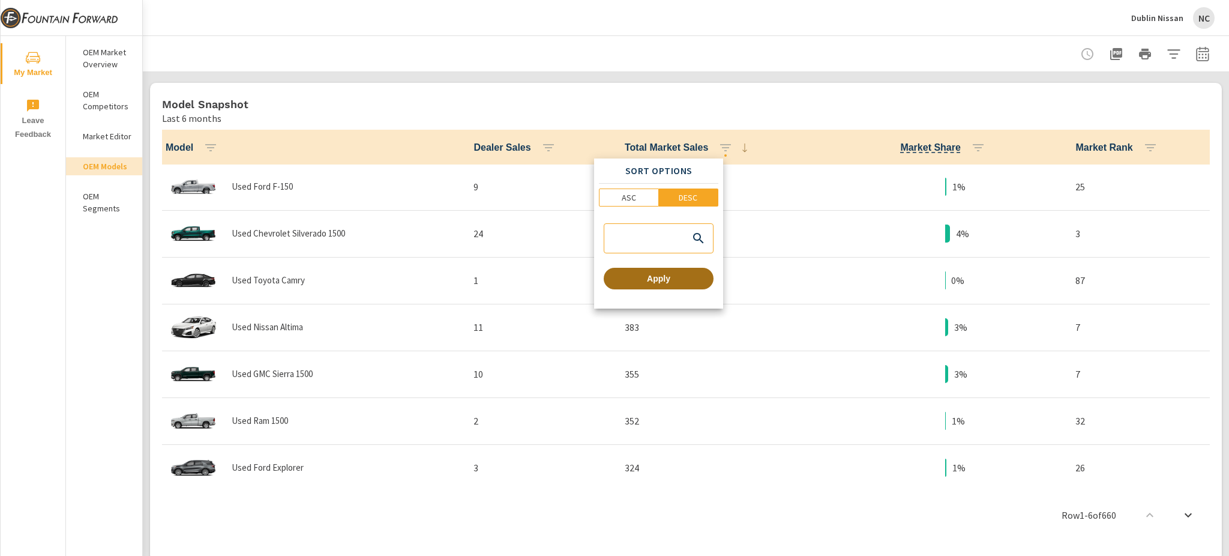
click at [691, 281] on span "Apply" at bounding box center [659, 278] width 100 height 11
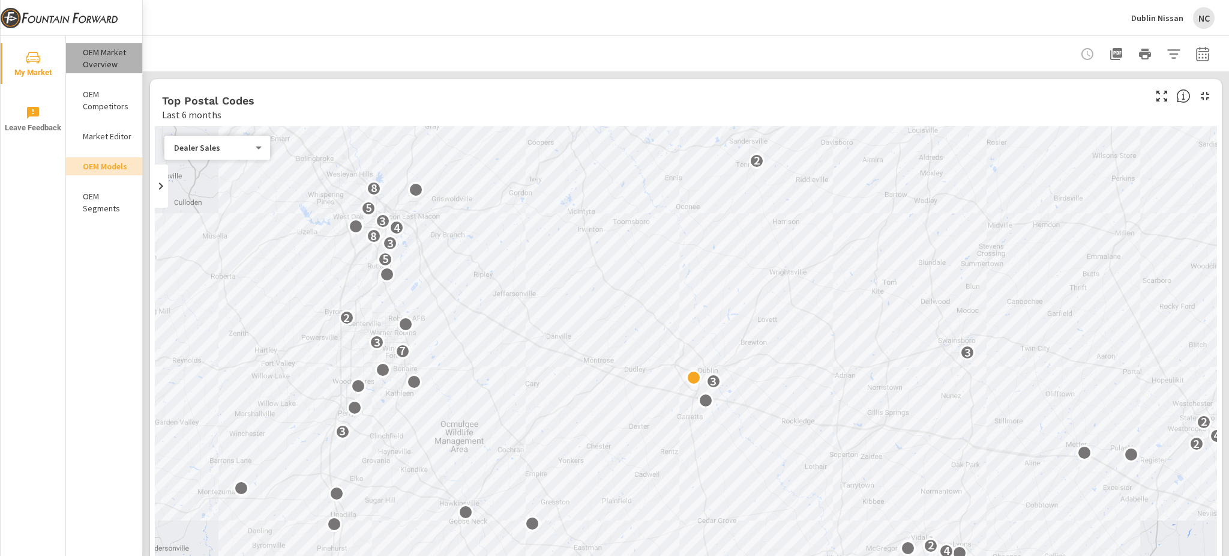
click at [113, 62] on p "OEM Market Overview" at bounding box center [108, 58] width 50 height 24
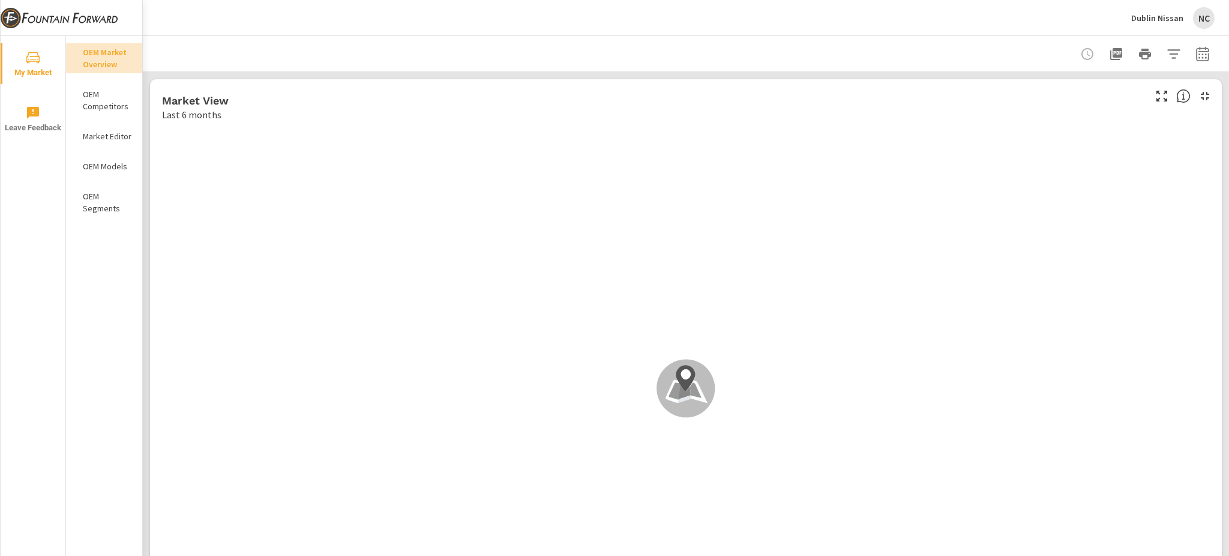
scroll to position [1, 0]
click at [1167, 50] on icon "button" at bounding box center [1174, 54] width 14 height 14
click at [454, 43] on div at bounding box center [614, 278] width 1229 height 556
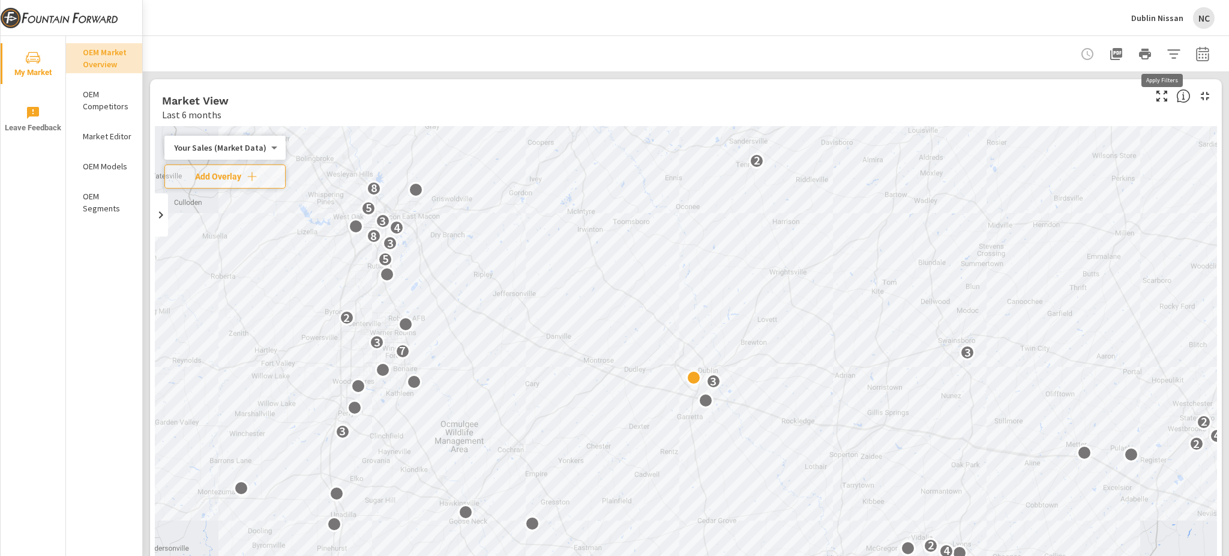
click at [1167, 52] on icon "button" at bounding box center [1174, 54] width 14 height 14
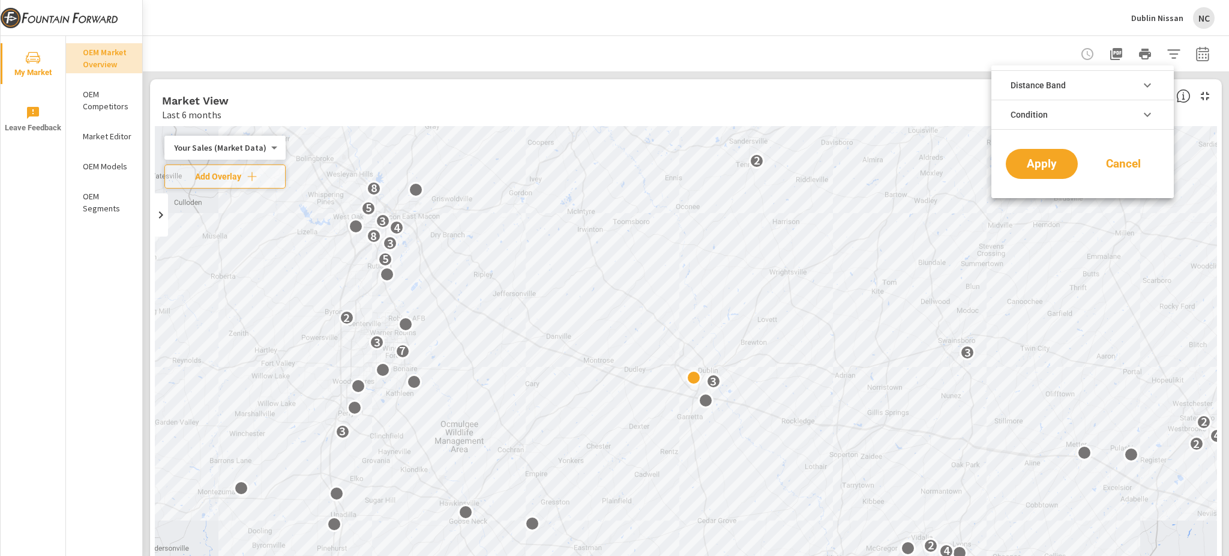
click at [1116, 83] on li "Distance Band" at bounding box center [1083, 84] width 182 height 29
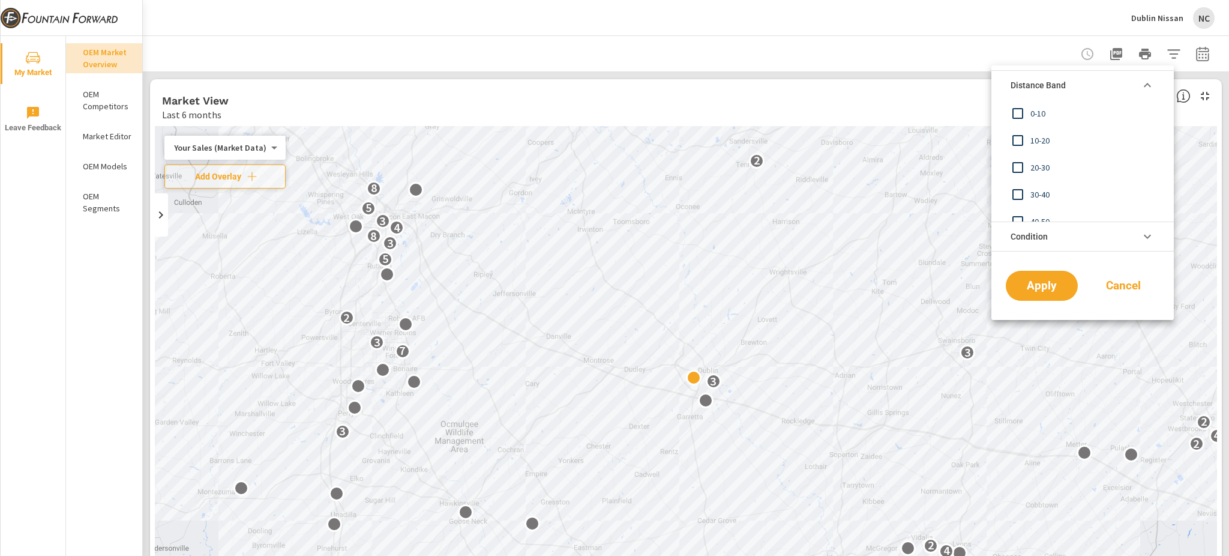
click at [1116, 83] on li "Distance Band" at bounding box center [1083, 84] width 182 height 29
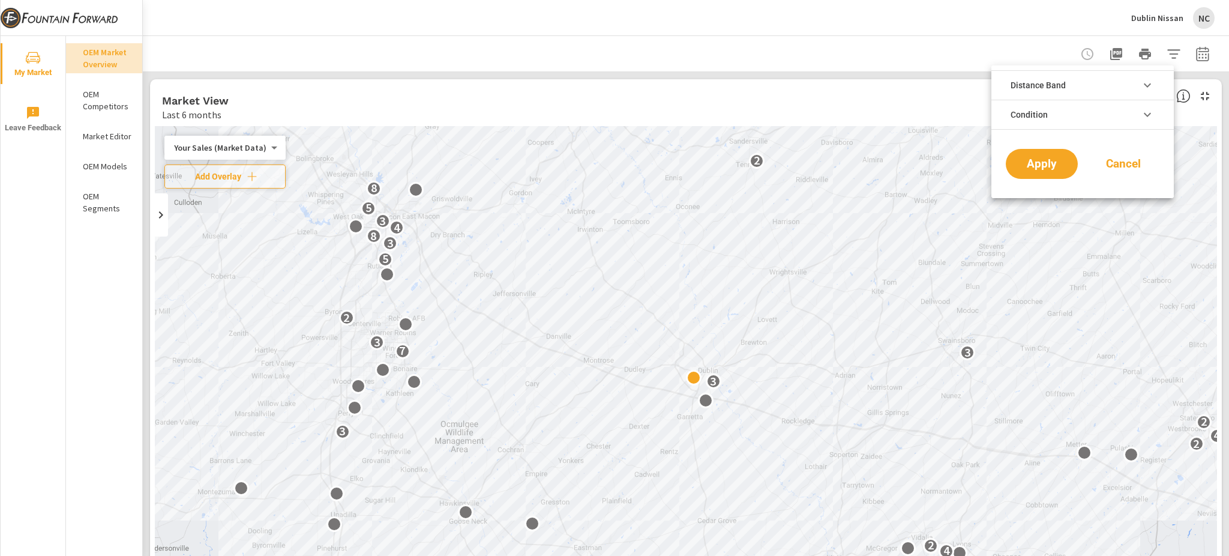
click at [1121, 118] on li "Condition" at bounding box center [1083, 115] width 182 height 30
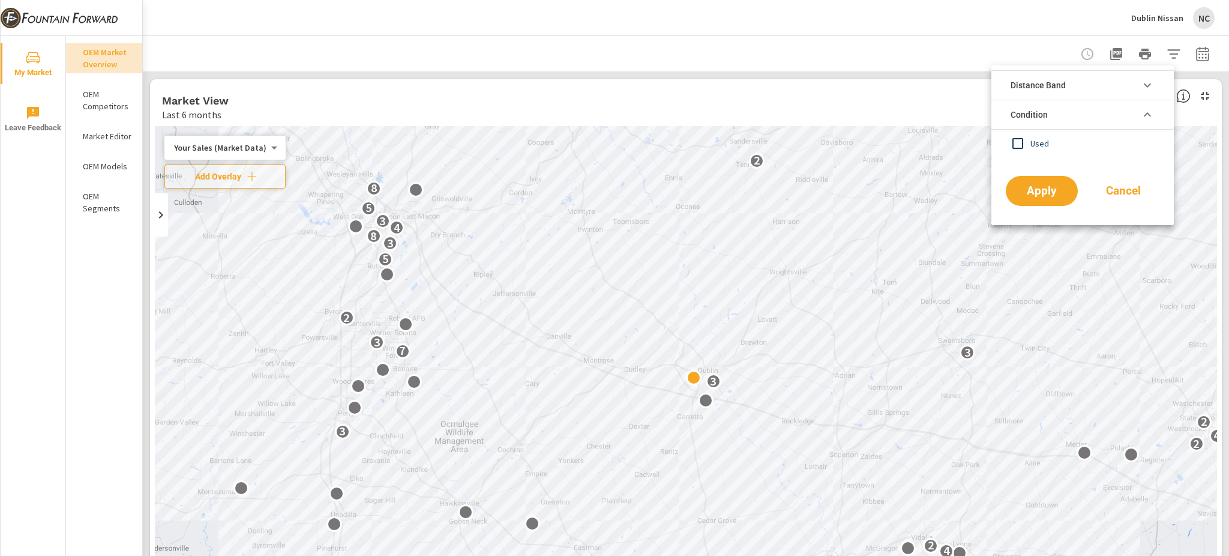
click at [1121, 118] on li "Condition" at bounding box center [1083, 115] width 182 height 30
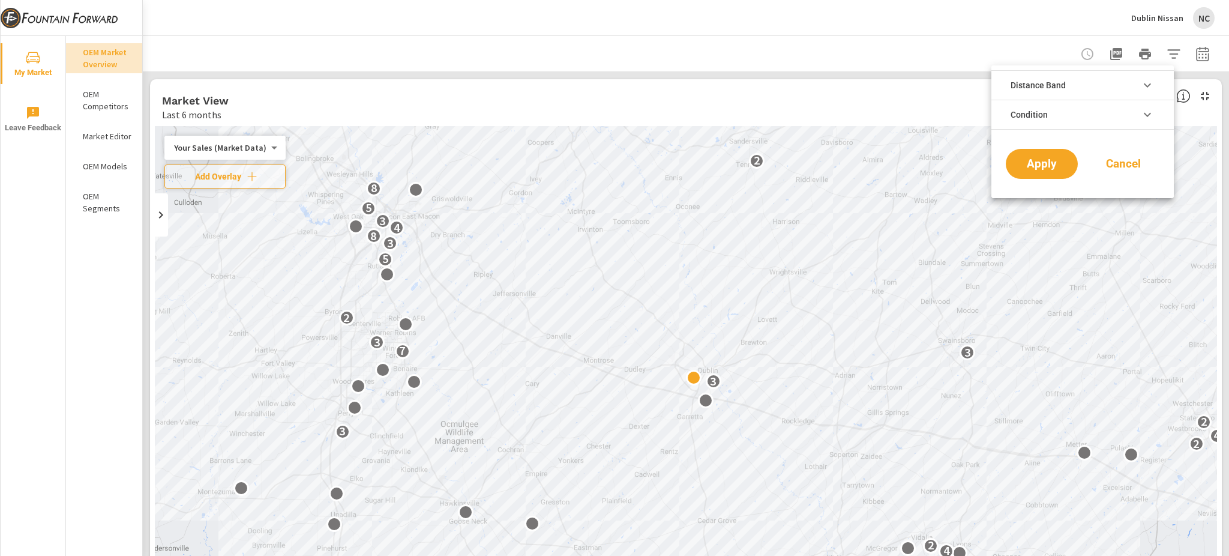
click at [1189, 53] on div at bounding box center [614, 278] width 1229 height 556
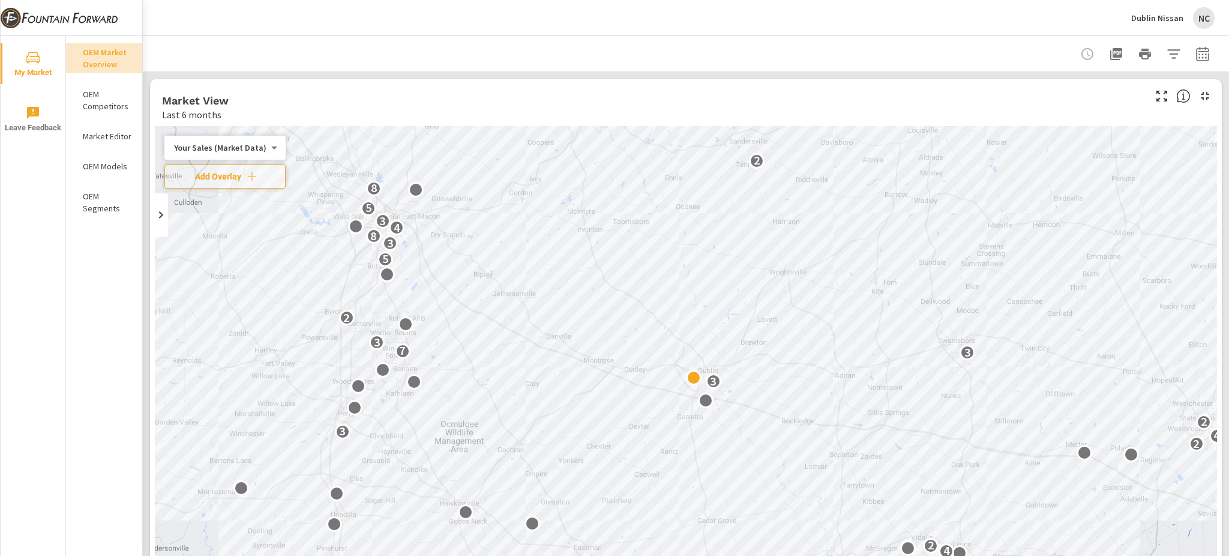
click at [1196, 55] on icon "button" at bounding box center [1203, 54] width 14 height 14
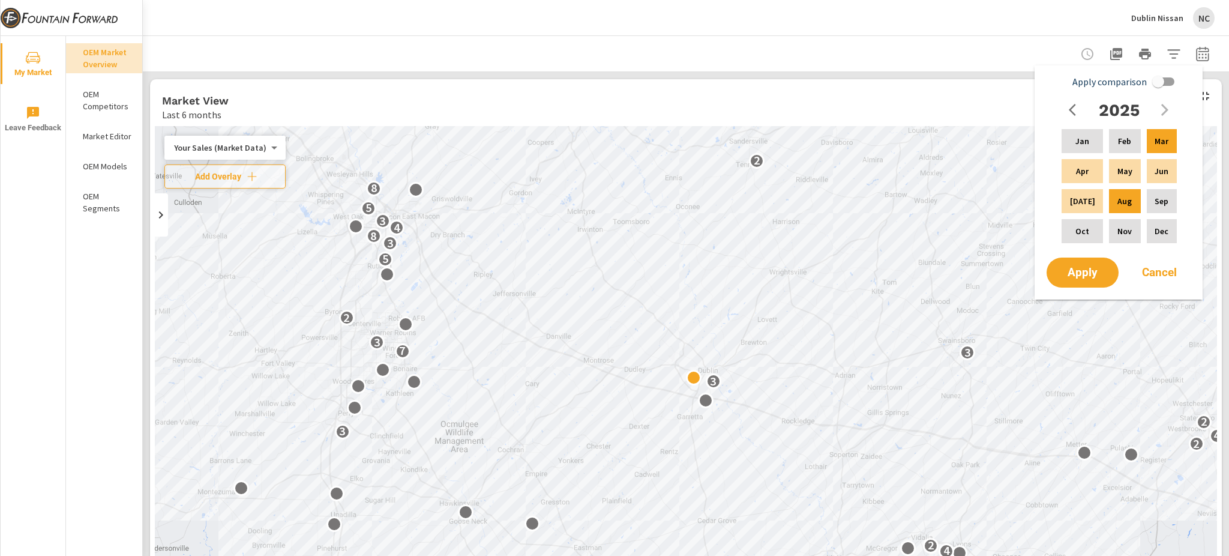
click at [1196, 55] on icon "button" at bounding box center [1203, 54] width 14 height 14
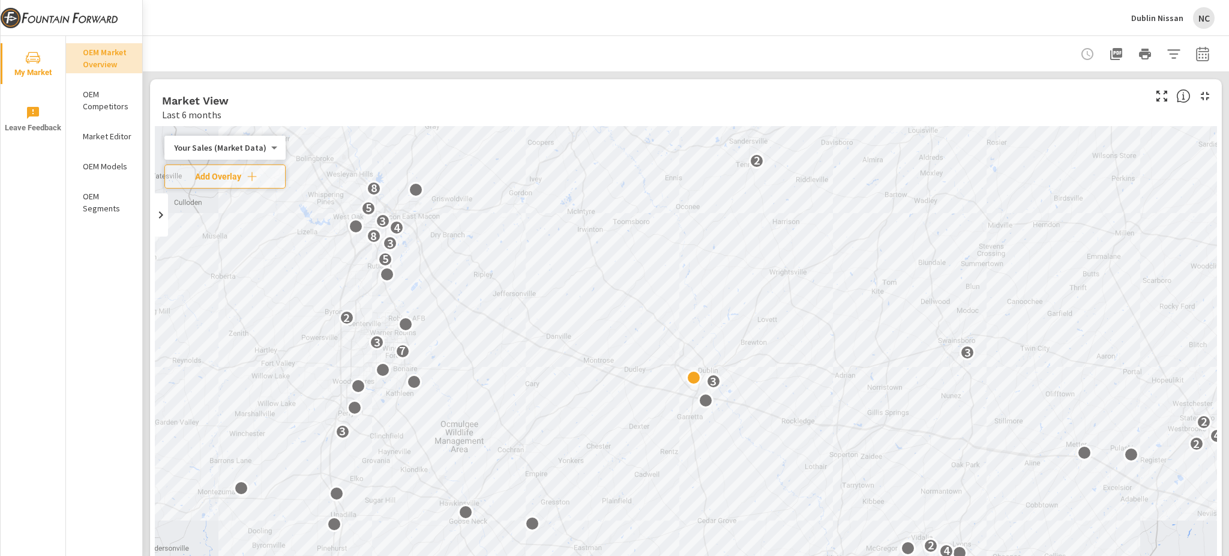
click at [100, 134] on p "Market Editor" at bounding box center [108, 136] width 50 height 12
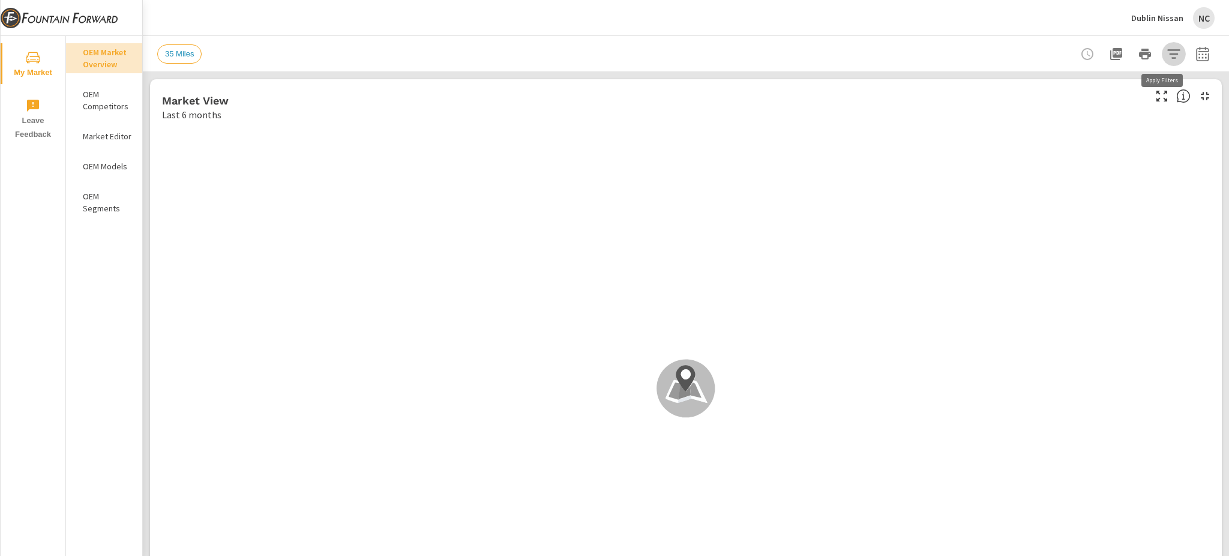
click at [1169, 55] on button "button" at bounding box center [1174, 54] width 24 height 24
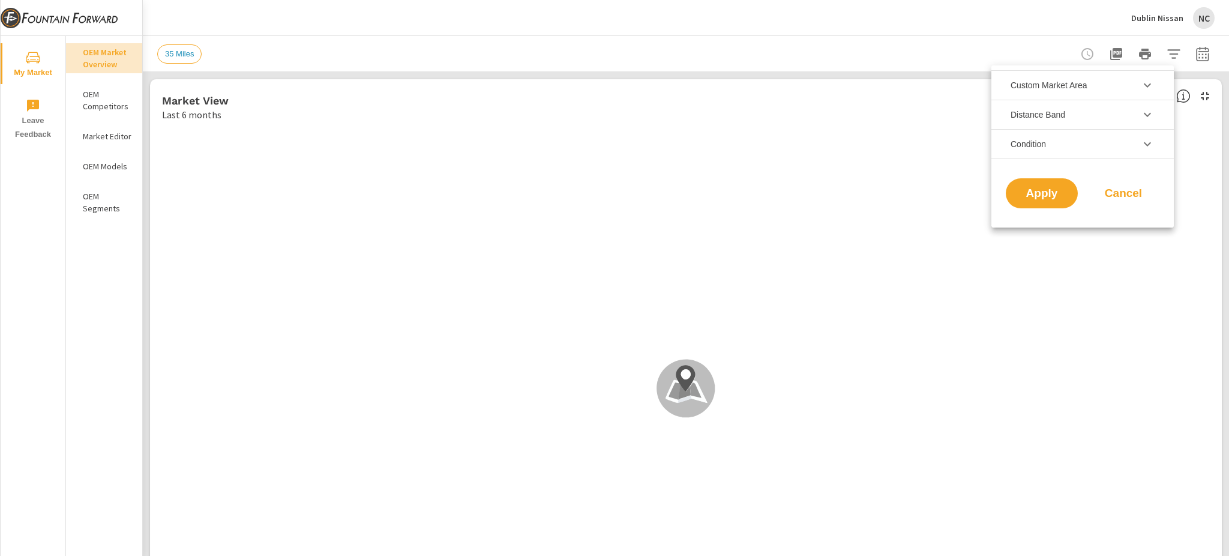
scroll to position [26, 0]
click at [1154, 147] on icon "filter options" at bounding box center [1147, 144] width 14 height 14
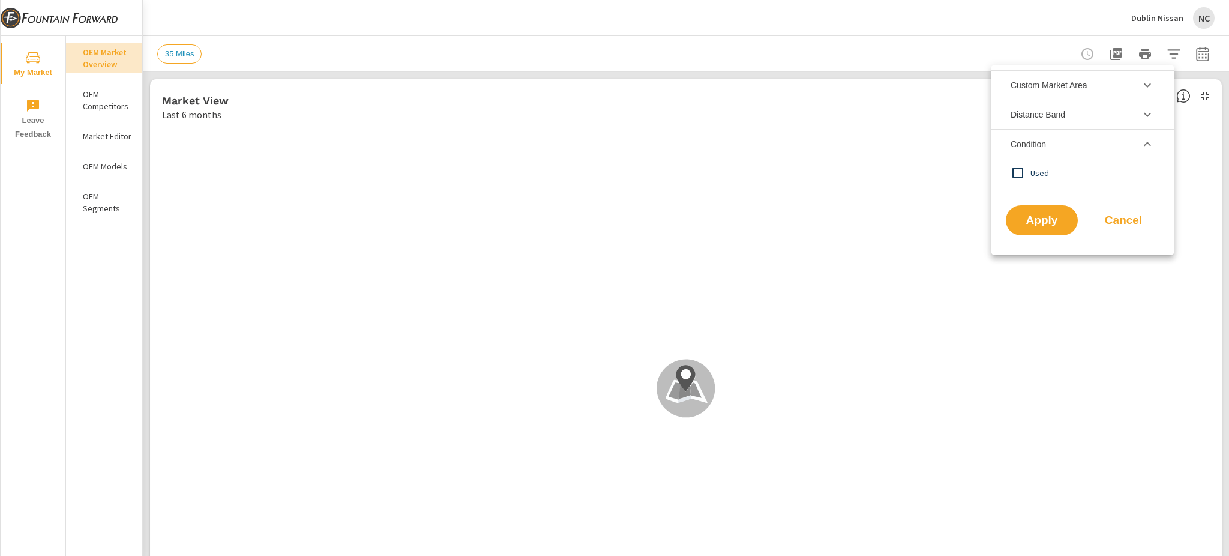
click at [1151, 145] on icon "filter options" at bounding box center [1147, 144] width 14 height 14
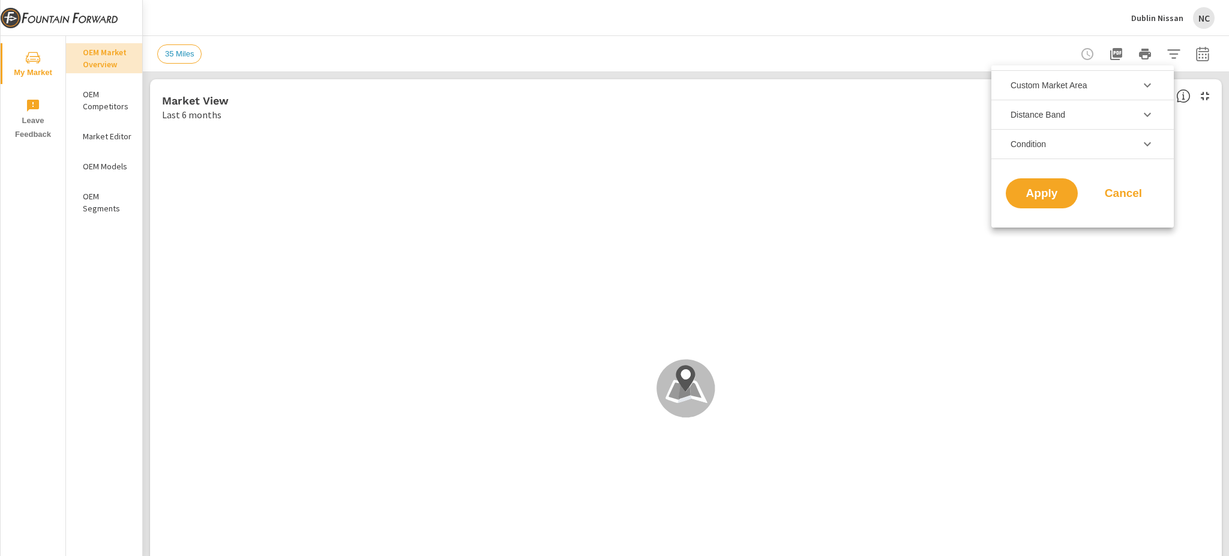
click at [1193, 54] on div at bounding box center [614, 278] width 1229 height 556
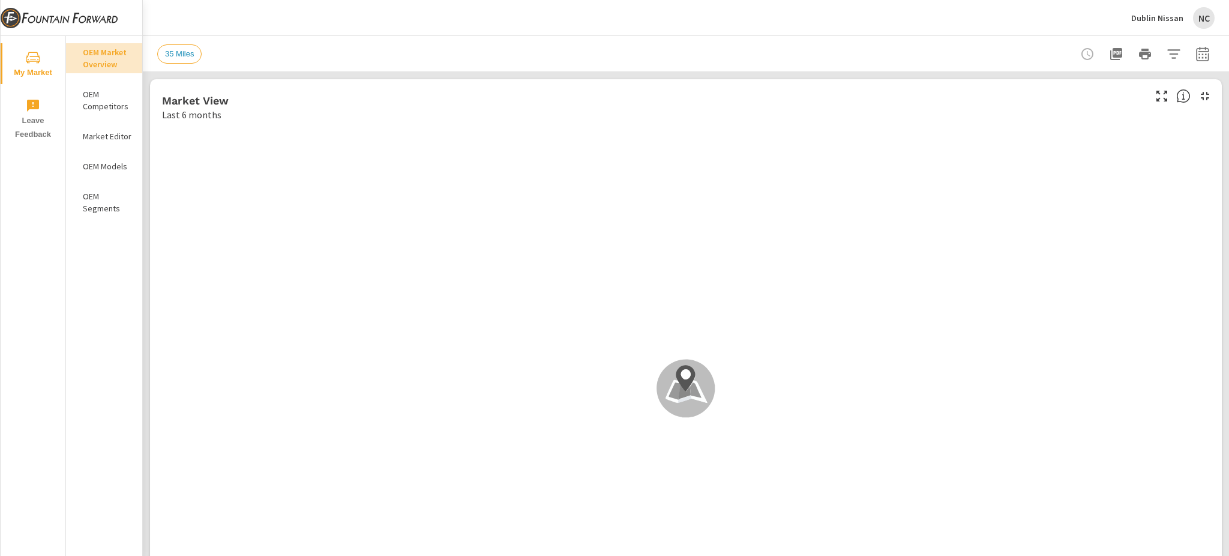
click at [1196, 53] on div "Custom Market Area (none) 35 Miles Distance Band 0-10 10-20 [PHONE_NUMBER] [PHO…" at bounding box center [614, 278] width 1229 height 556
click at [1199, 57] on icon "button" at bounding box center [1203, 55] width 8 height 5
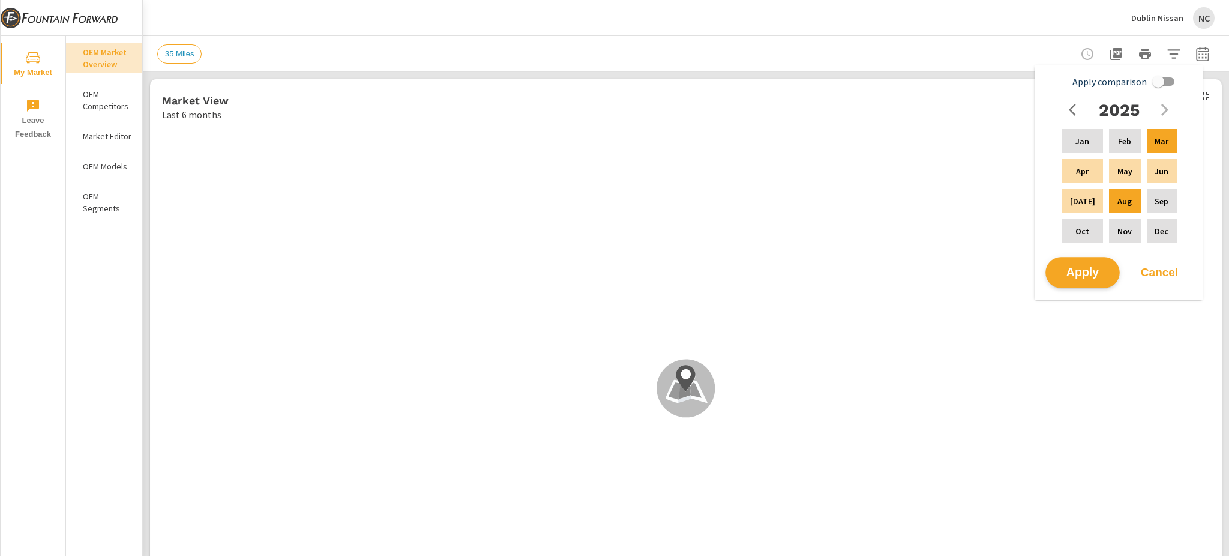
click at [1083, 277] on span "Apply" at bounding box center [1082, 272] width 49 height 11
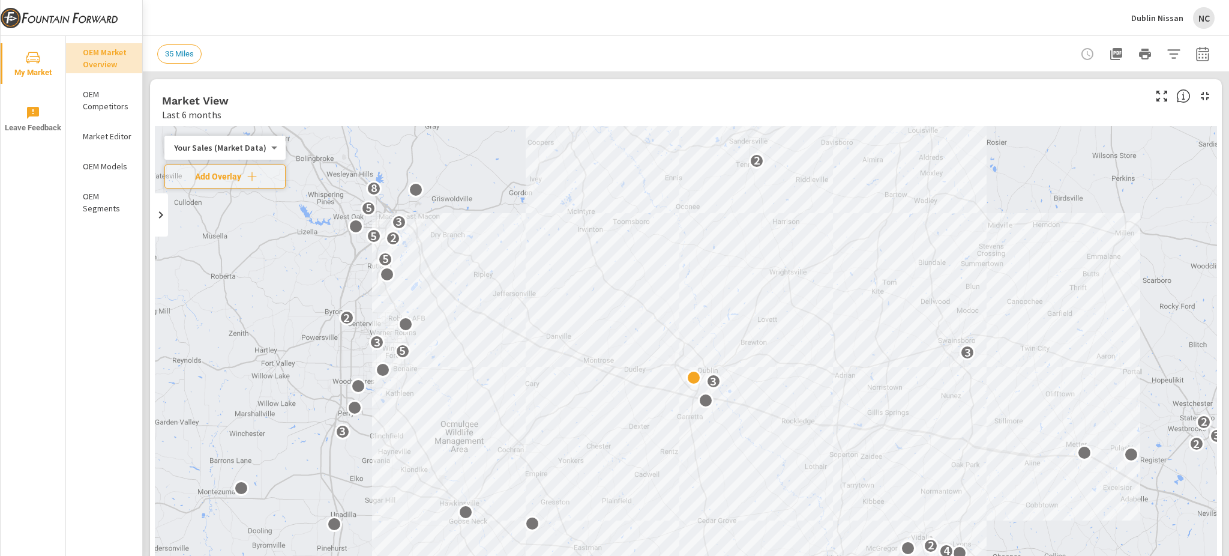
click at [311, 53] on div "35 Miles" at bounding box center [602, 53] width 890 height 19
click at [1167, 52] on icon "button" at bounding box center [1174, 54] width 14 height 14
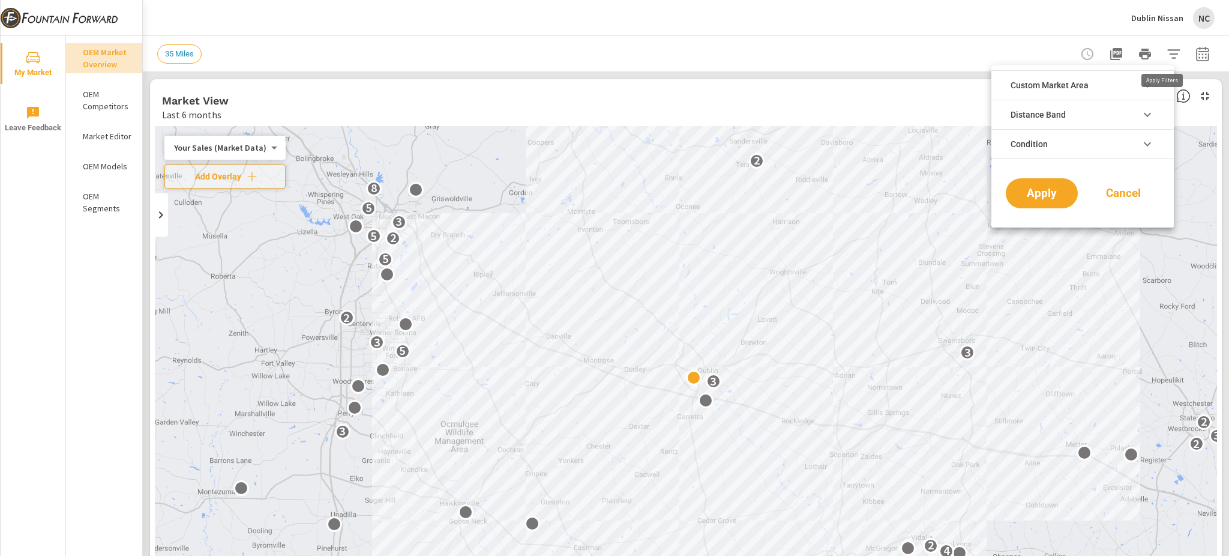
scroll to position [26, 0]
click at [1079, 143] on li "Condition" at bounding box center [1083, 144] width 182 height 30
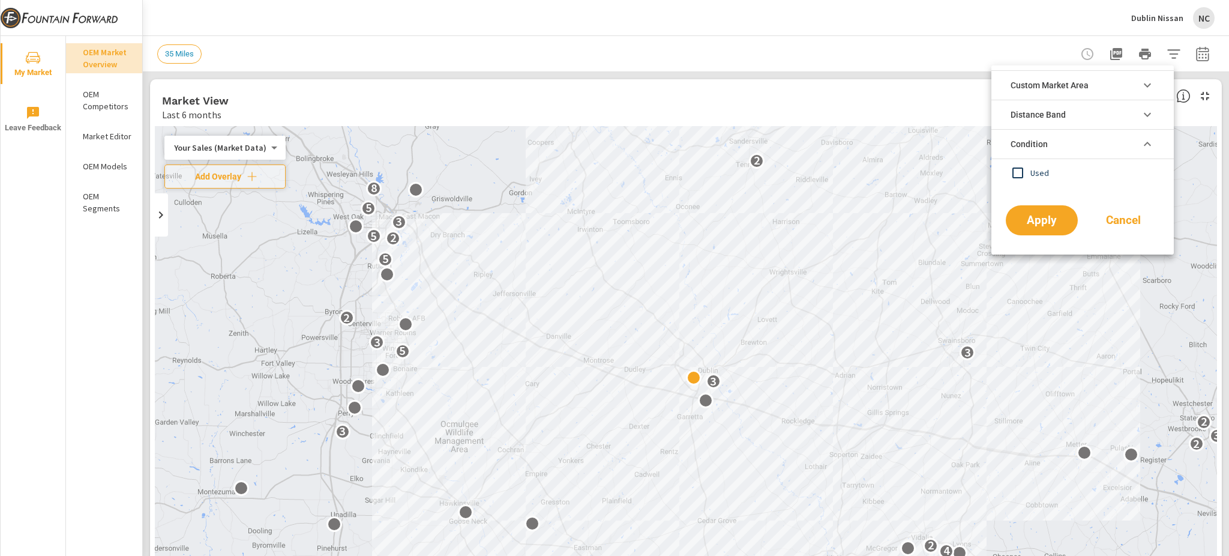
click at [1079, 143] on li "Condition" at bounding box center [1083, 144] width 182 height 30
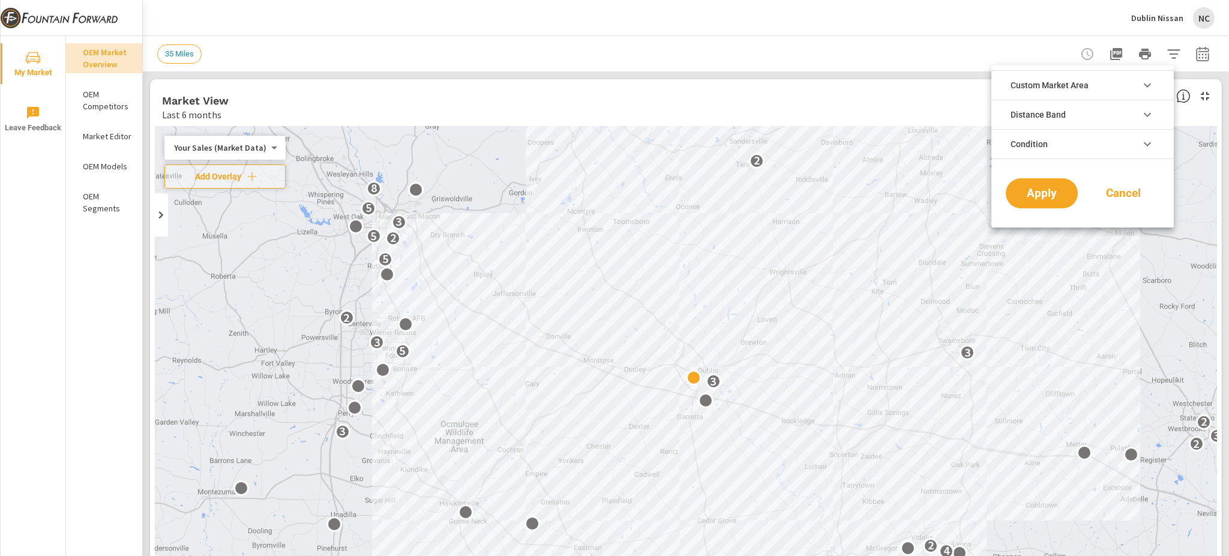
click at [771, 61] on div at bounding box center [614, 278] width 1229 height 556
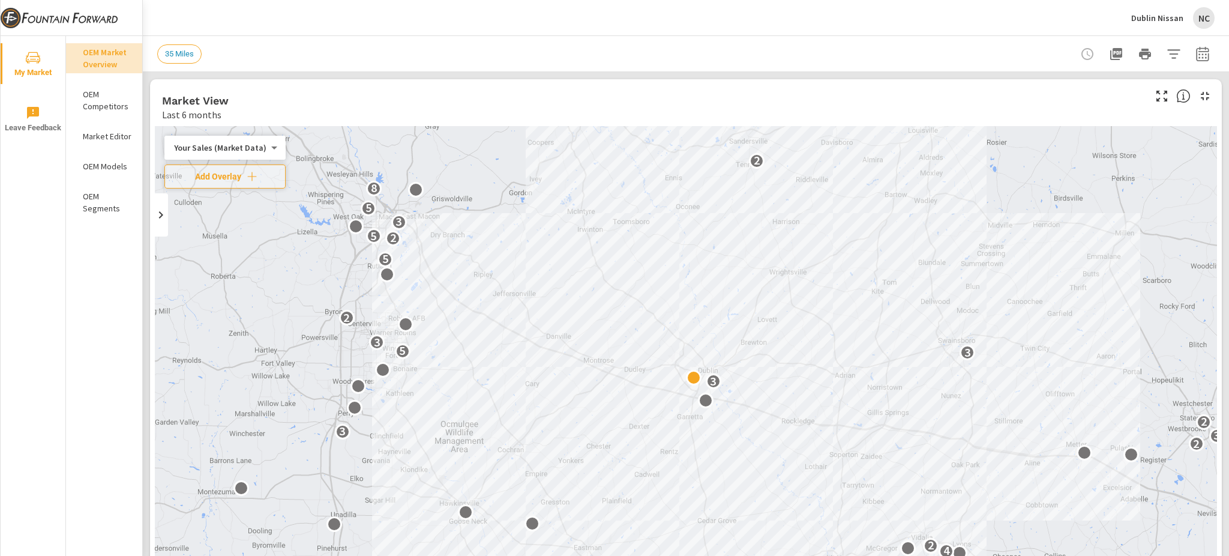
click at [1201, 23] on div "NC" at bounding box center [1204, 18] width 22 height 22
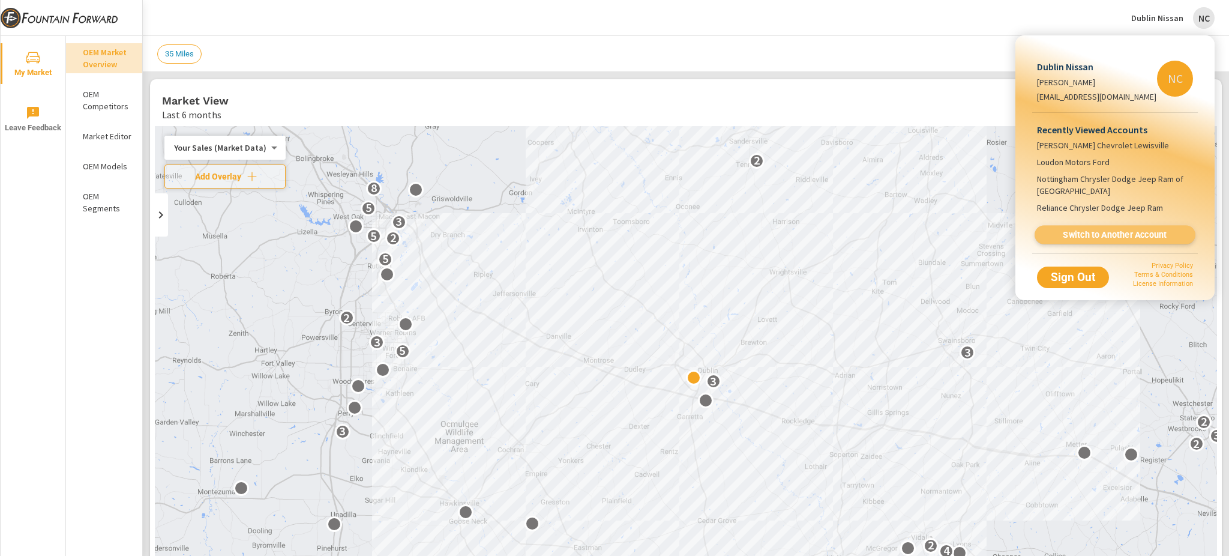
click at [1113, 241] on span "Switch to Another Account" at bounding box center [1114, 234] width 147 height 11
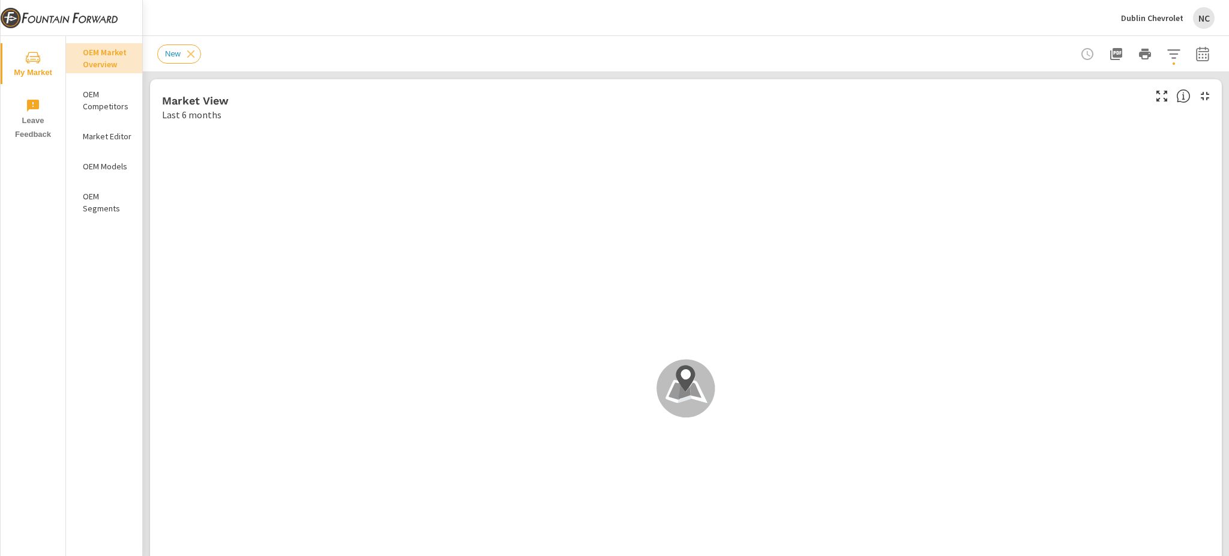
click at [90, 134] on p "Market Editor" at bounding box center [108, 136] width 50 height 12
click at [1167, 56] on icon "button" at bounding box center [1174, 54] width 14 height 14
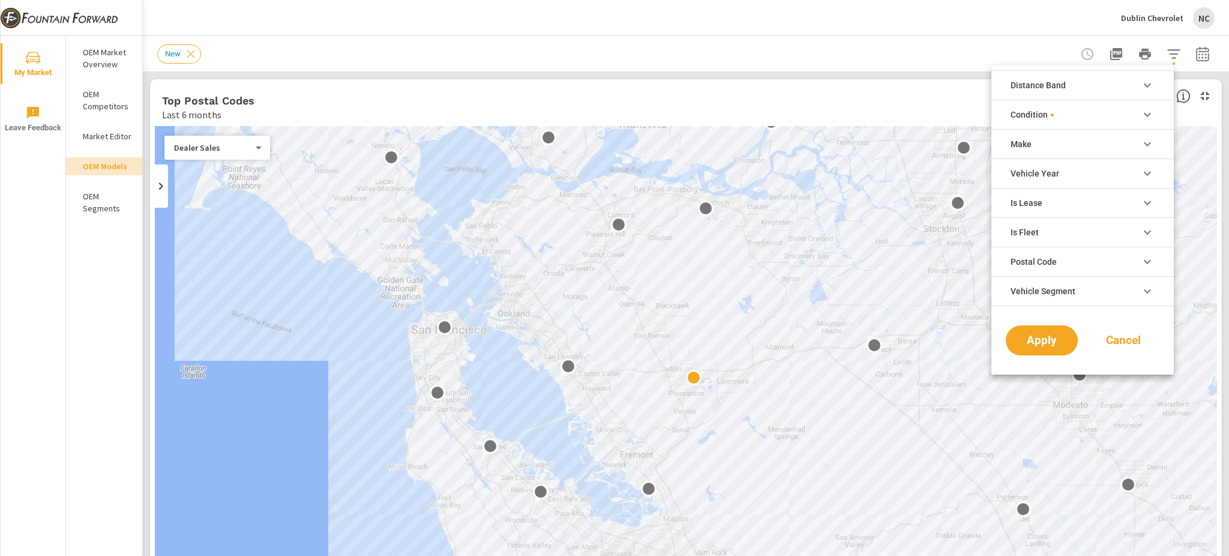
click at [1087, 250] on li "Postal Code" at bounding box center [1083, 261] width 182 height 29
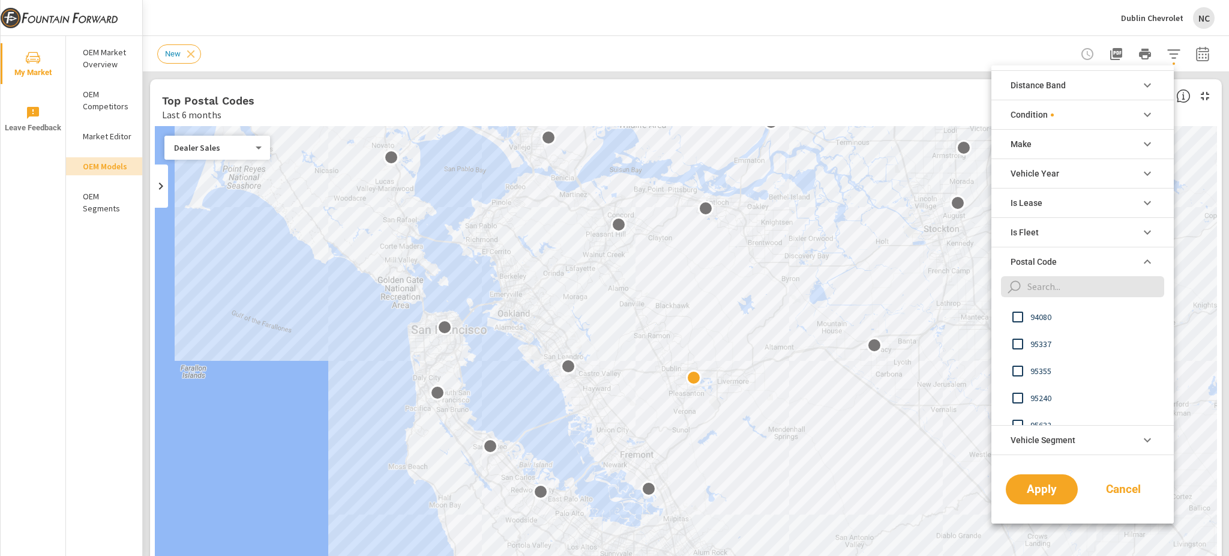
click at [1080, 254] on li "Postal Code" at bounding box center [1083, 261] width 182 height 29
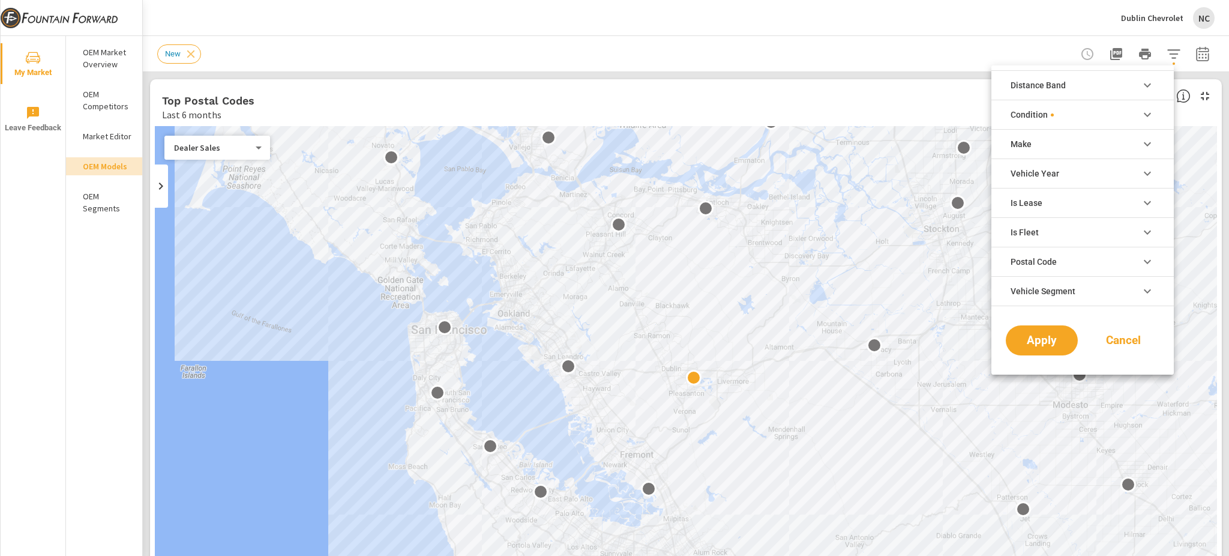
click at [1072, 285] on span "Vehicle Segment" at bounding box center [1043, 291] width 65 height 29
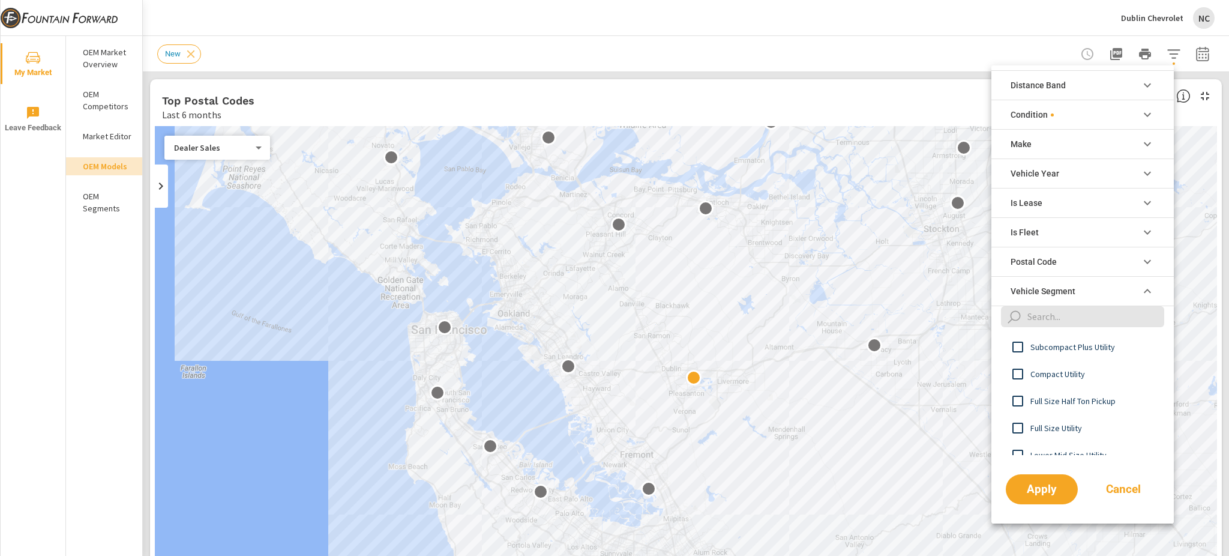
click at [1072, 286] on span "Vehicle Segment" at bounding box center [1043, 291] width 65 height 29
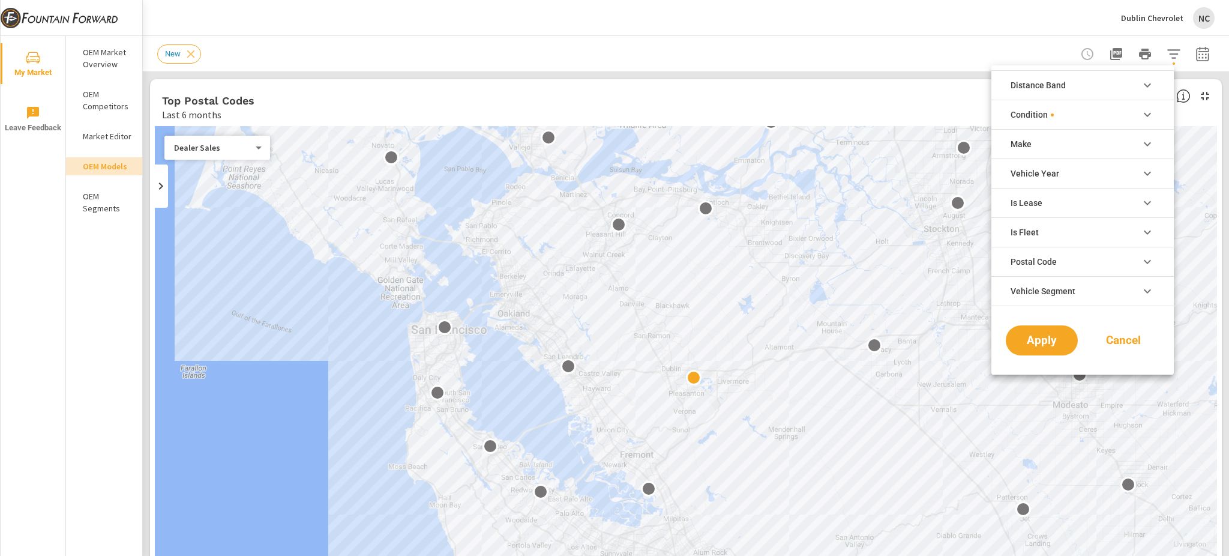
click at [1088, 234] on li "Is Fleet" at bounding box center [1083, 231] width 182 height 29
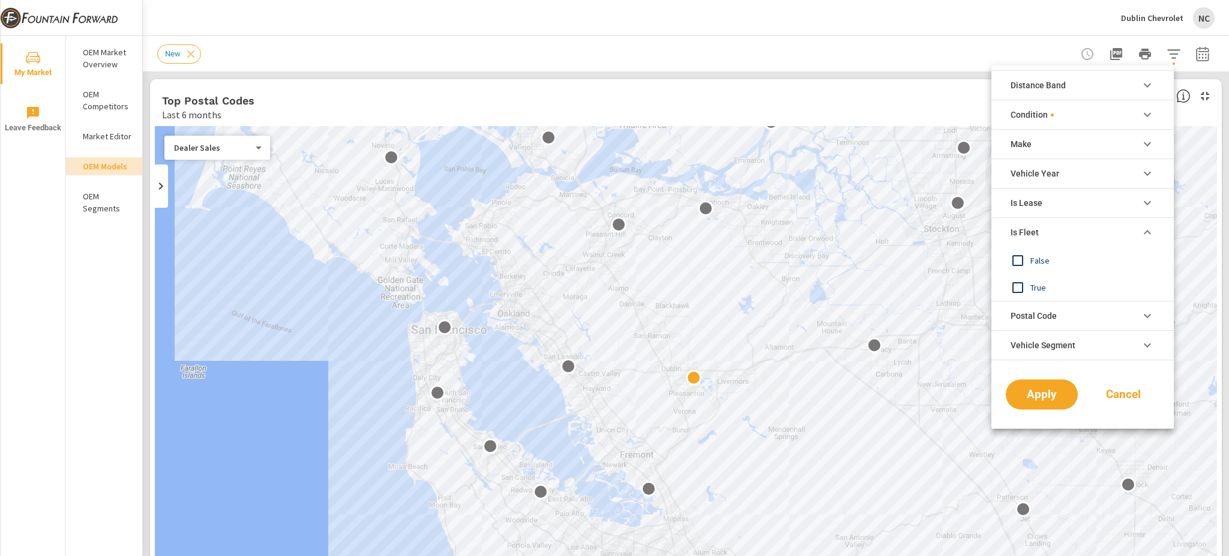
click at [1088, 234] on li "Is Fleet" at bounding box center [1083, 231] width 182 height 29
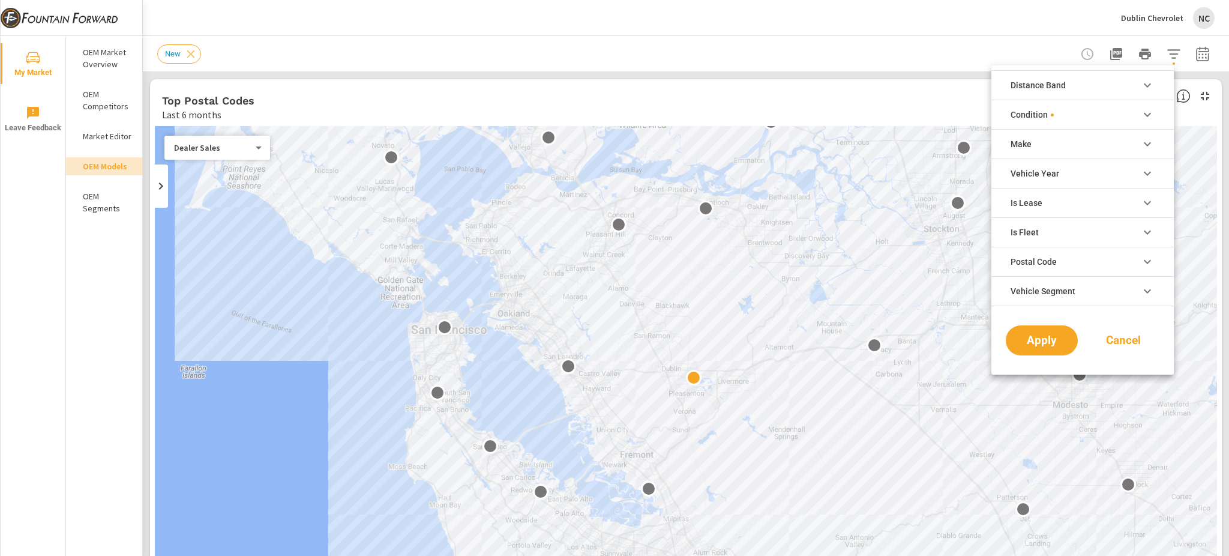
click at [1076, 209] on li "Is Lease" at bounding box center [1083, 202] width 182 height 29
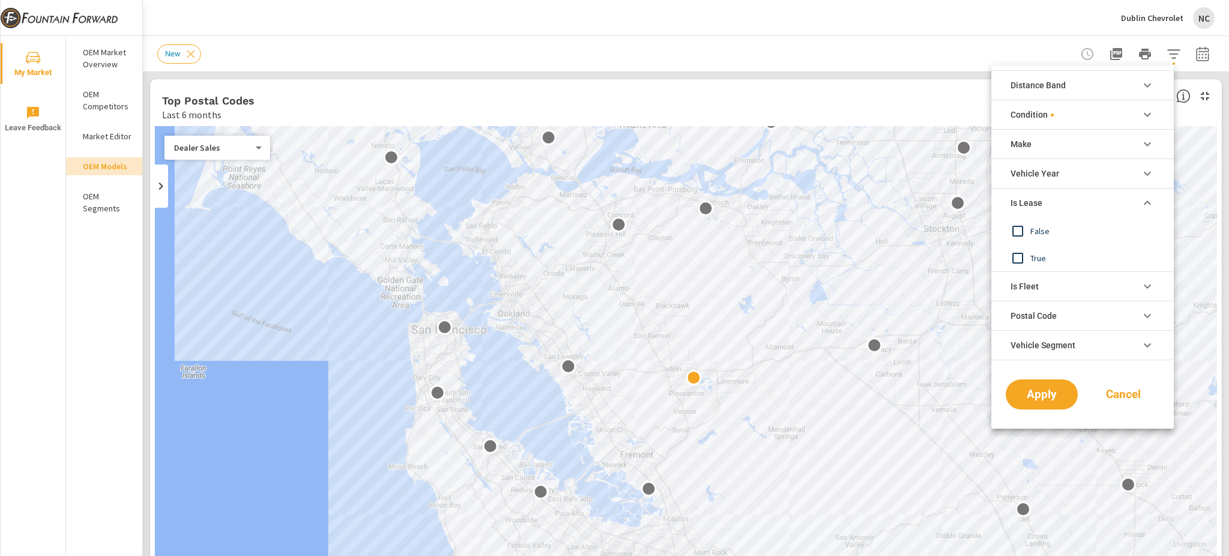
click at [1076, 209] on li "Is Lease" at bounding box center [1083, 202] width 182 height 29
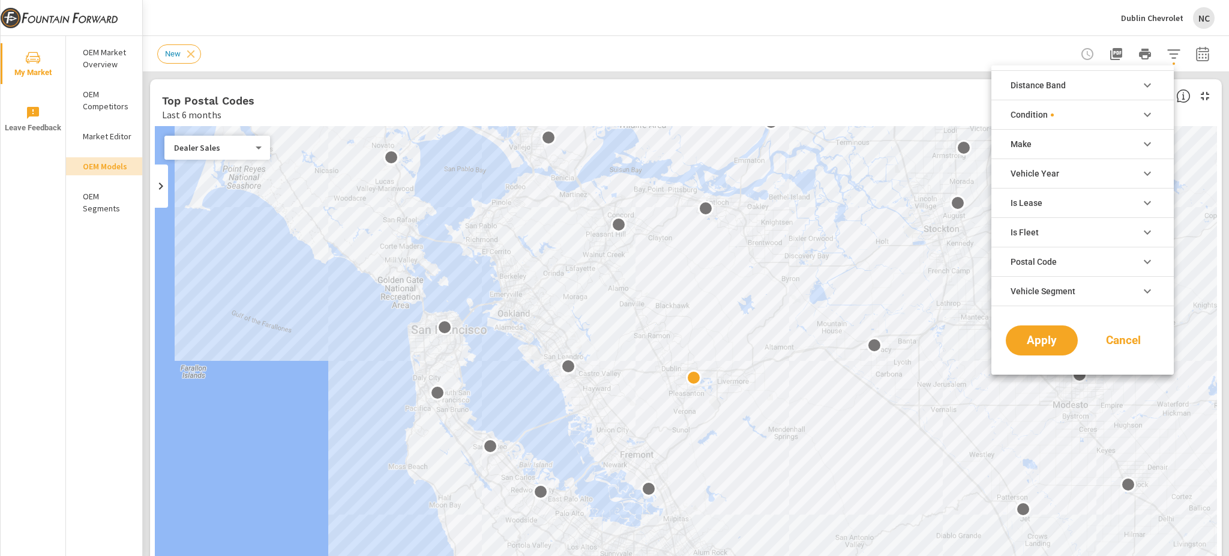
click at [1067, 169] on li "Vehicle Year" at bounding box center [1083, 172] width 182 height 29
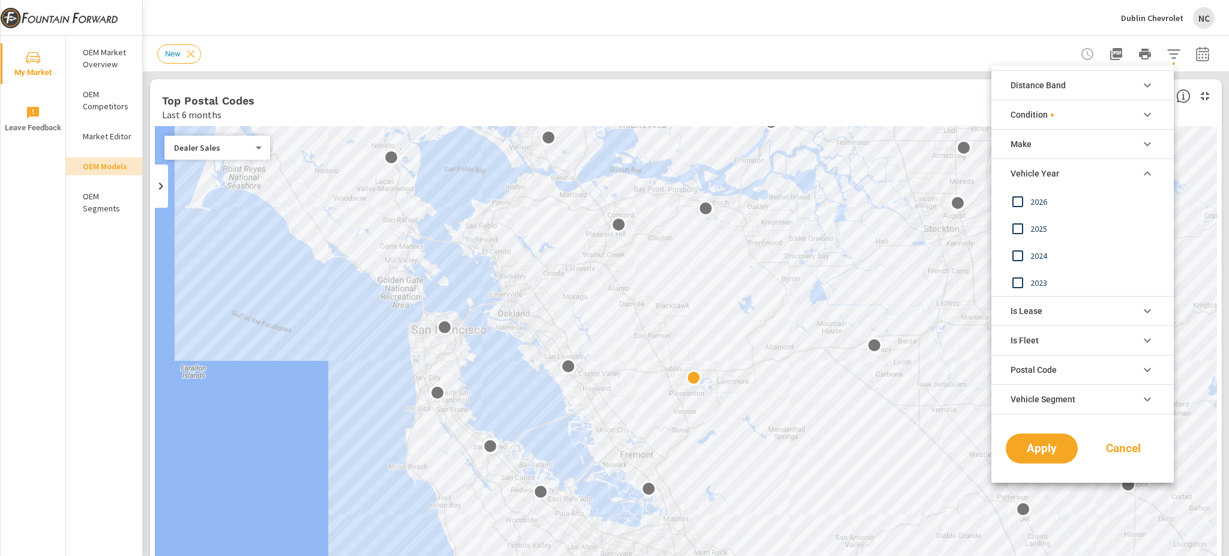
click at [1067, 169] on li "Vehicle Year" at bounding box center [1083, 172] width 182 height 29
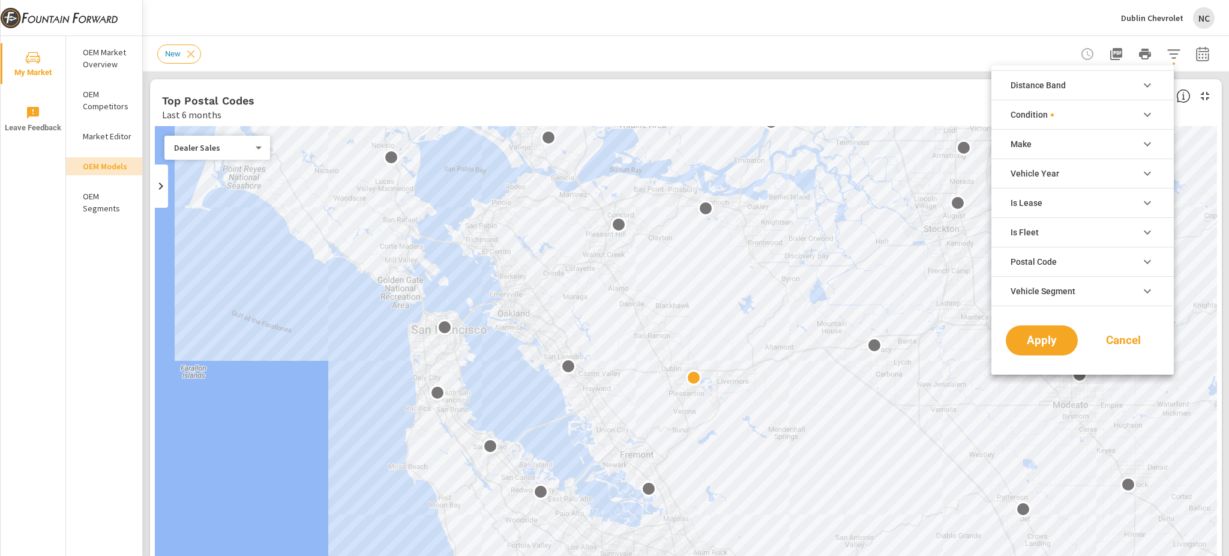
click at [1046, 140] on li "Make" at bounding box center [1083, 143] width 182 height 29
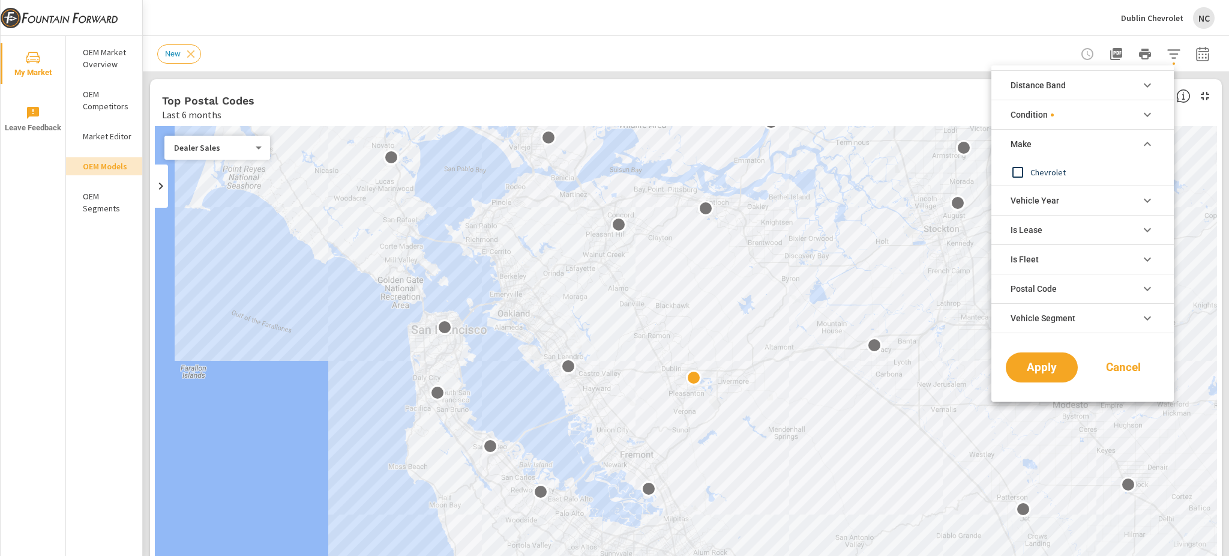
click at [1046, 140] on li "Make" at bounding box center [1083, 143] width 182 height 29
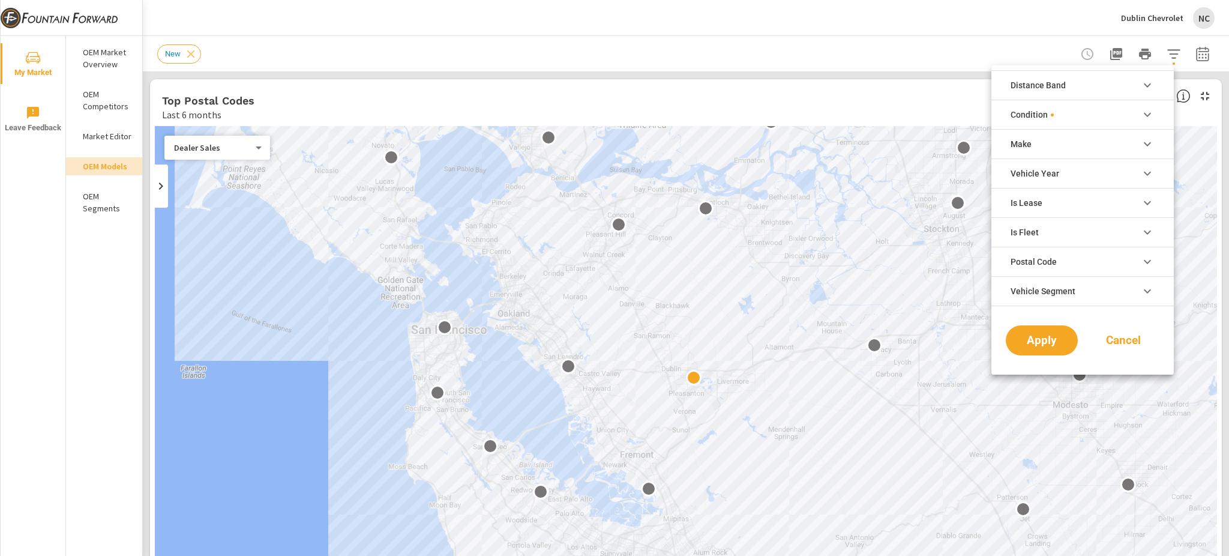
click at [1058, 120] on li "Condition" at bounding box center [1083, 114] width 182 height 29
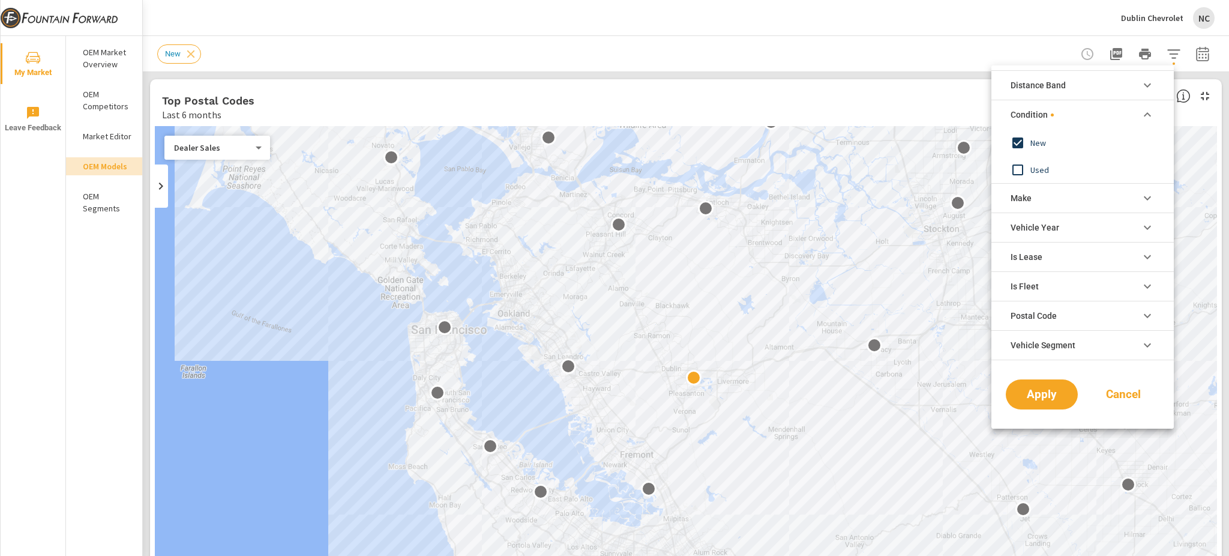
click at [1058, 120] on li "Condition" at bounding box center [1083, 114] width 182 height 29
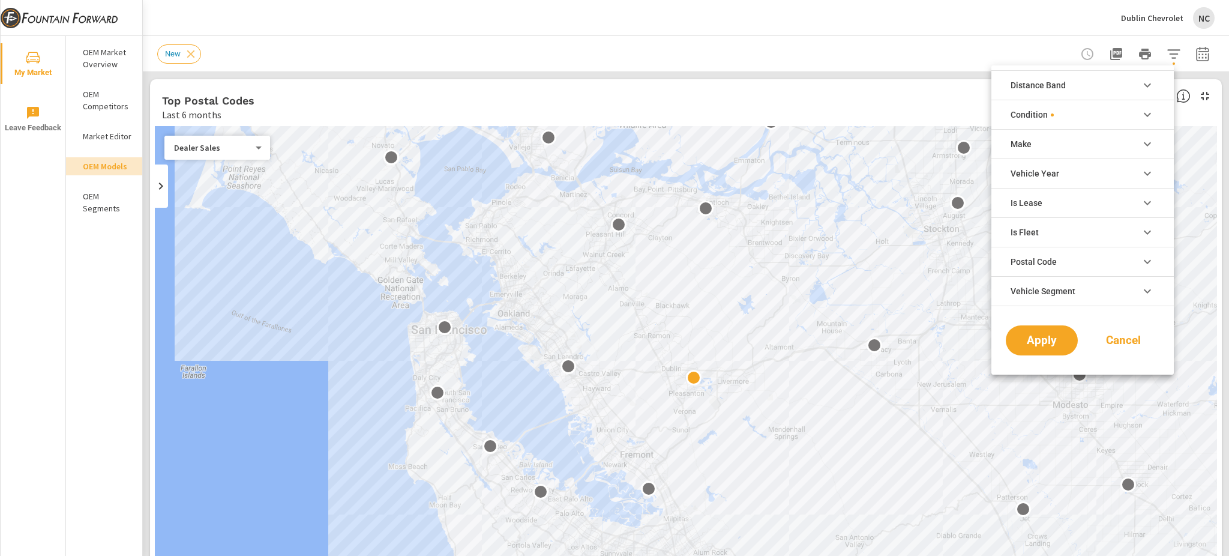
click at [1066, 93] on li "Distance Band" at bounding box center [1083, 84] width 182 height 29
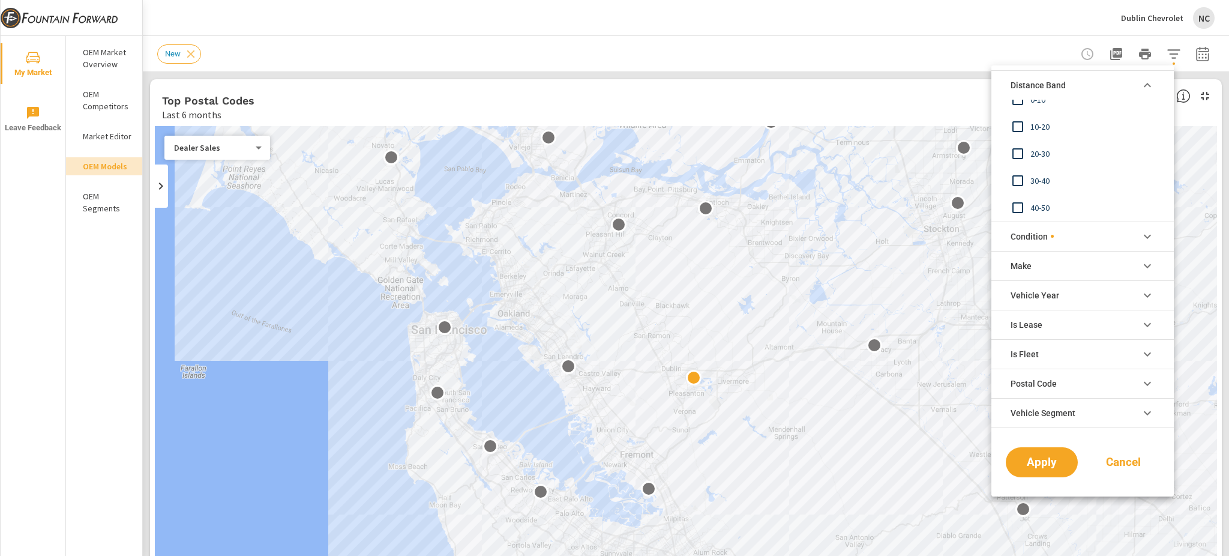
scroll to position [0, 0]
click at [102, 138] on div at bounding box center [614, 278] width 1229 height 556
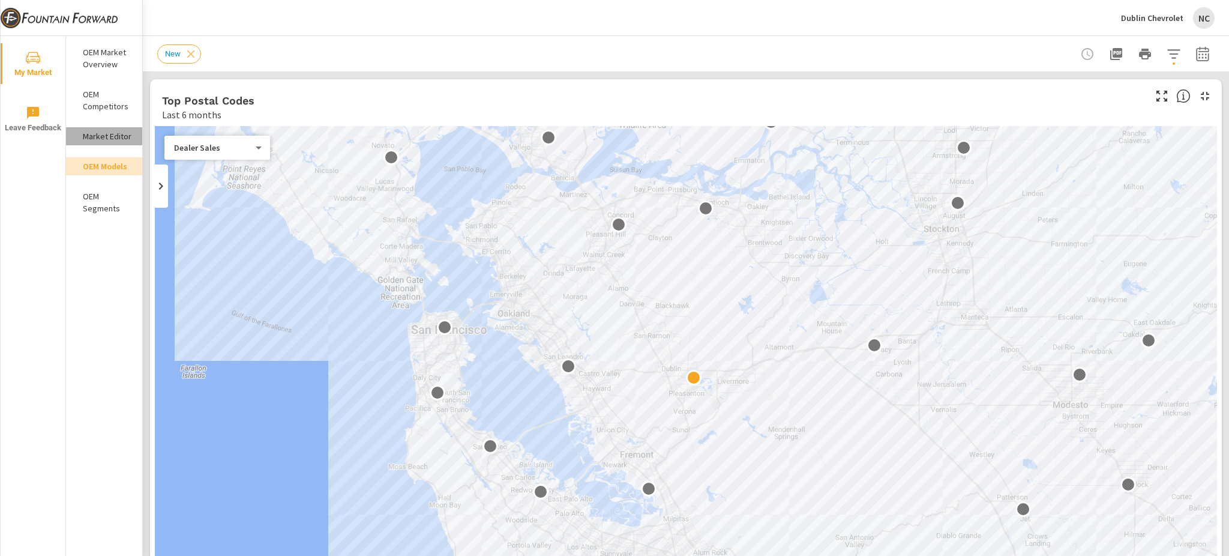
click at [100, 134] on p "Market Editor" at bounding box center [108, 136] width 50 height 12
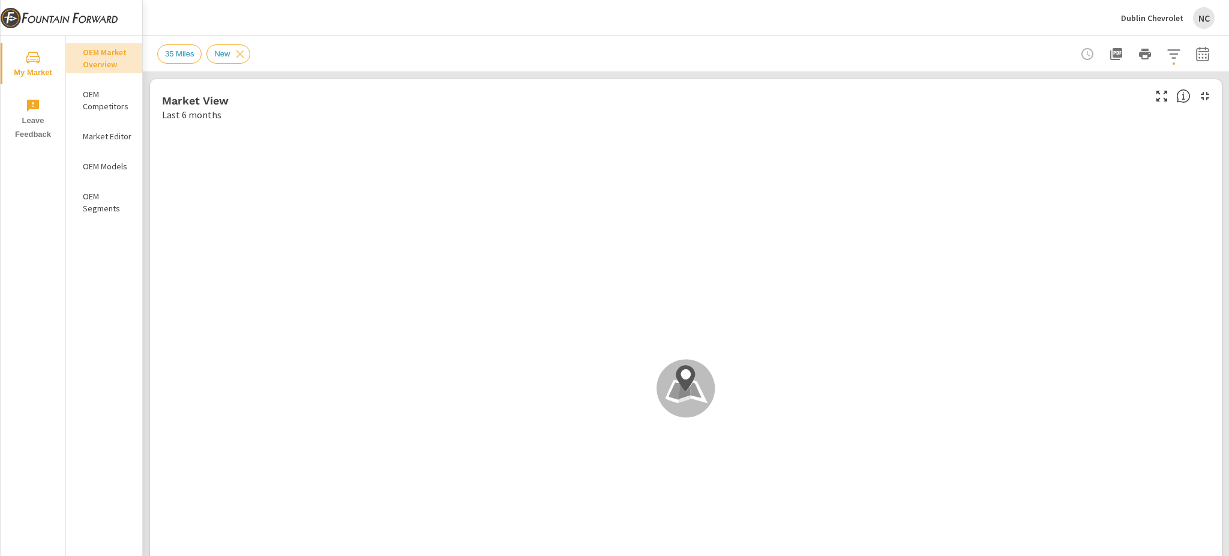
click at [110, 159] on div "OEM Models" at bounding box center [104, 166] width 76 height 18
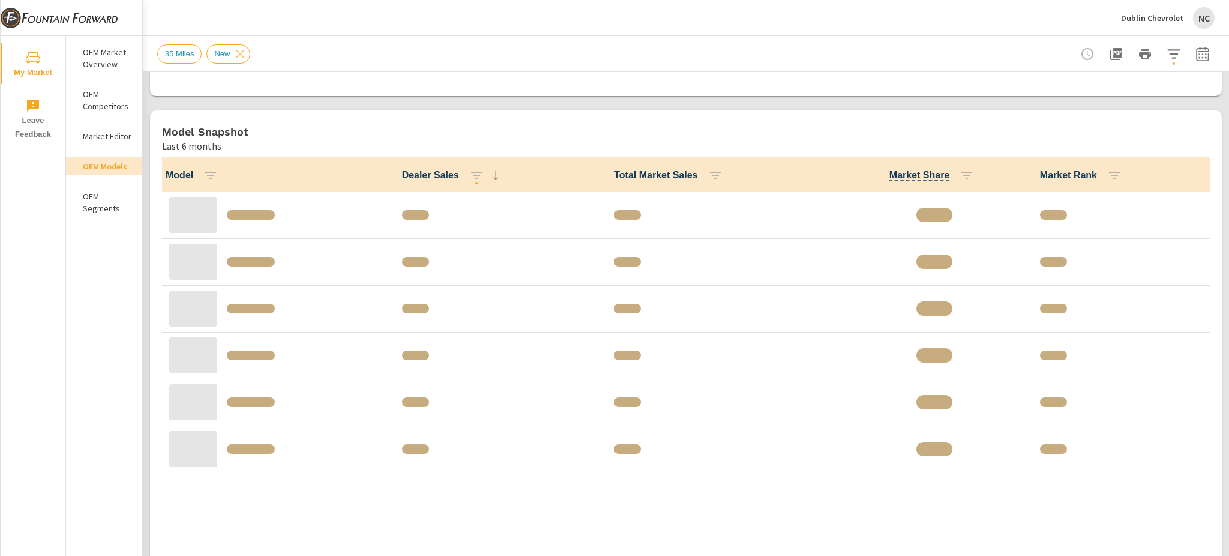
scroll to position [625, 0]
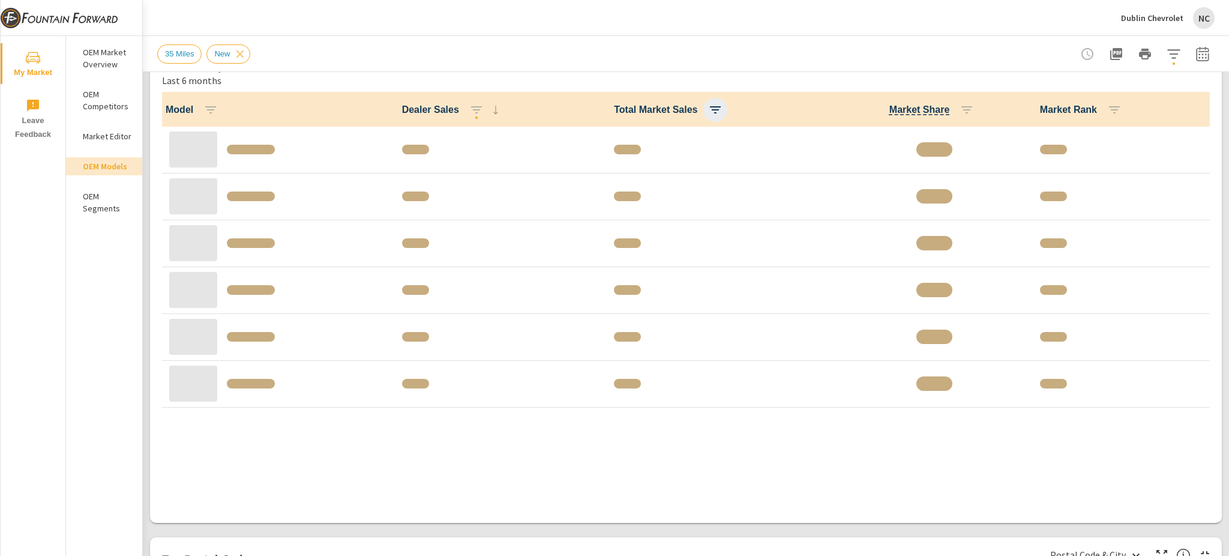
click at [708, 110] on icon "button" at bounding box center [715, 110] width 14 height 14
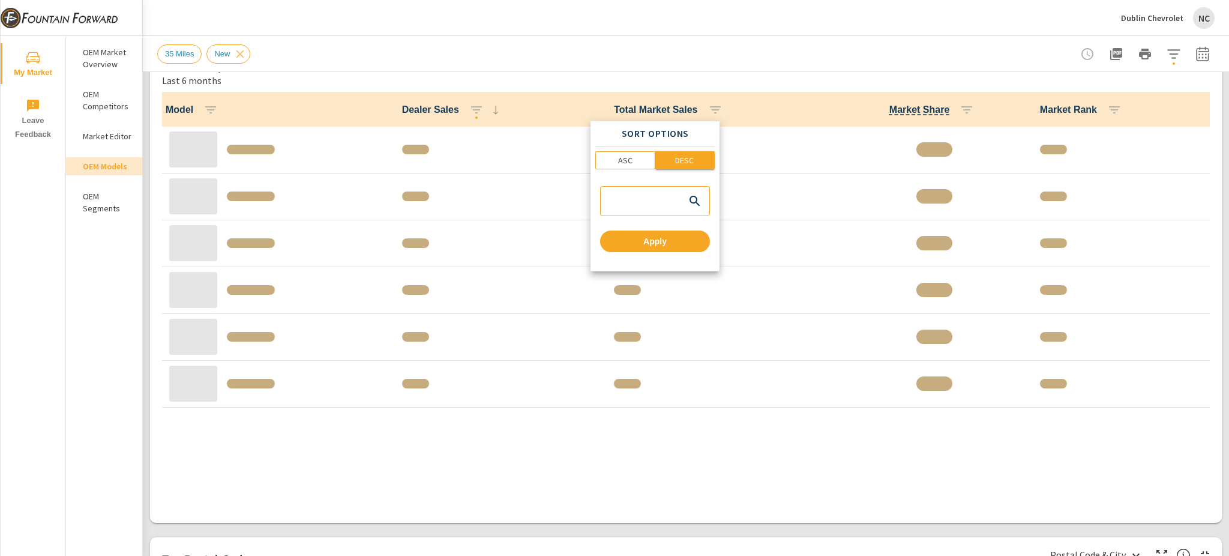
click at [685, 160] on p "DESC" at bounding box center [684, 160] width 19 height 12
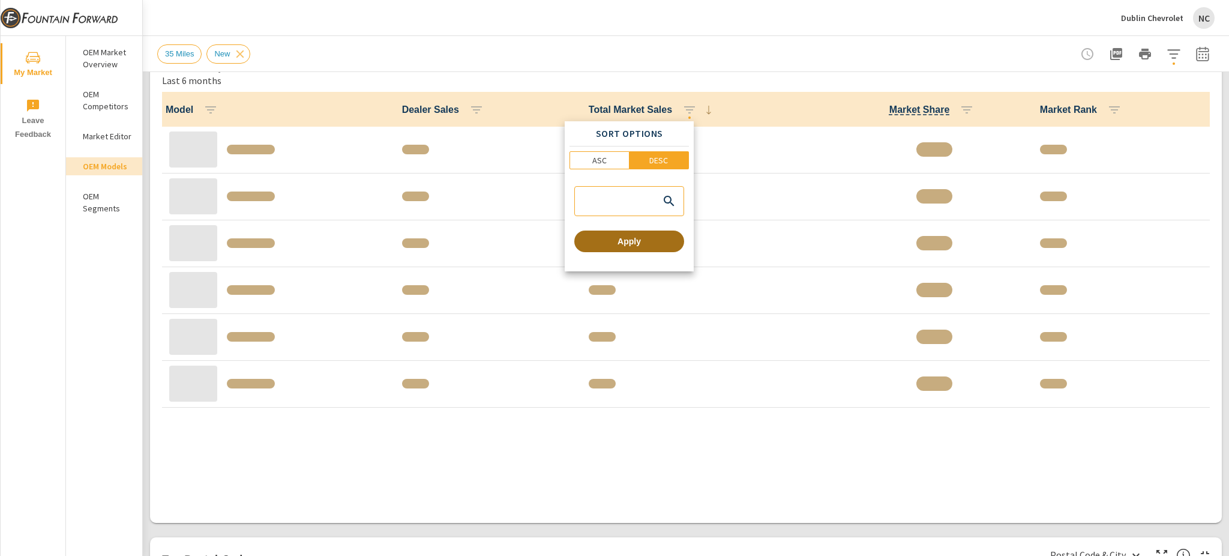
click at [640, 243] on span "Apply" at bounding box center [629, 241] width 100 height 11
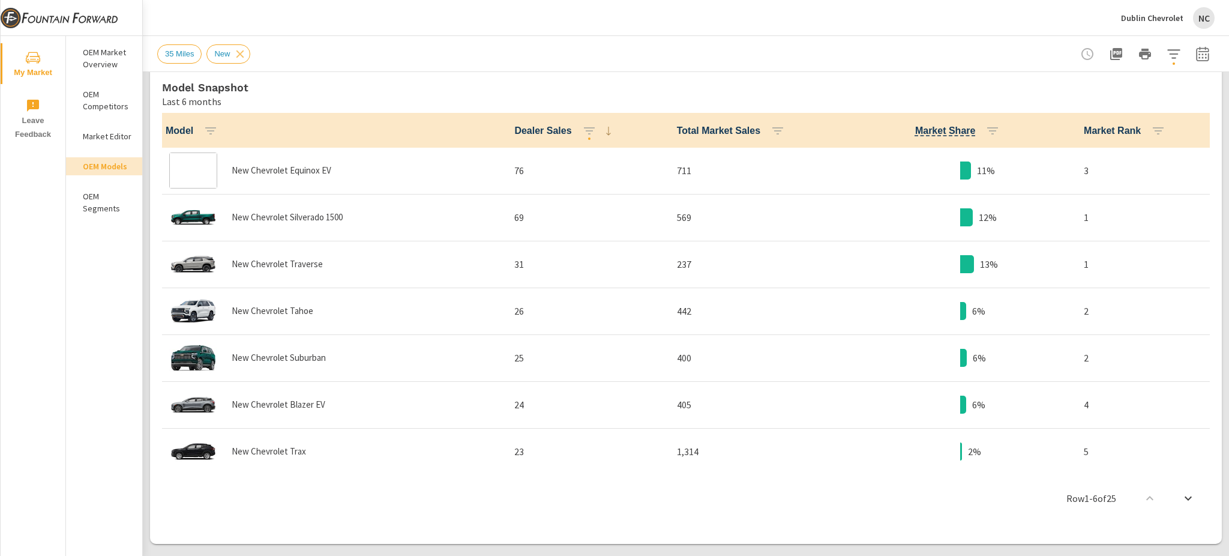
scroll to position [1, 0]
click at [771, 131] on icon "button" at bounding box center [778, 131] width 14 height 14
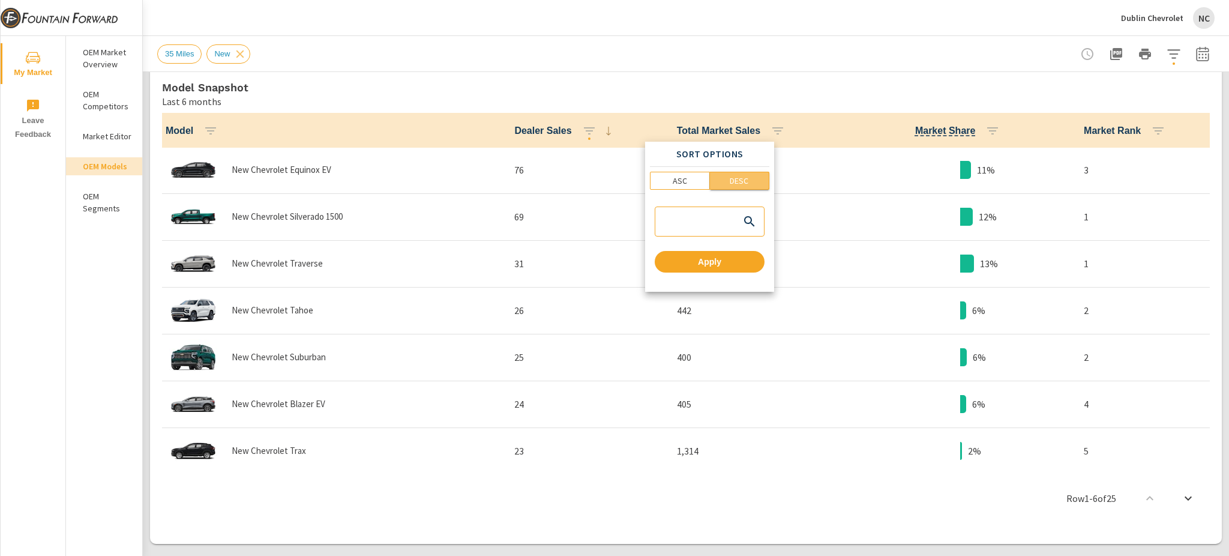
click at [749, 182] on span "DESC" at bounding box center [740, 181] width 52 height 12
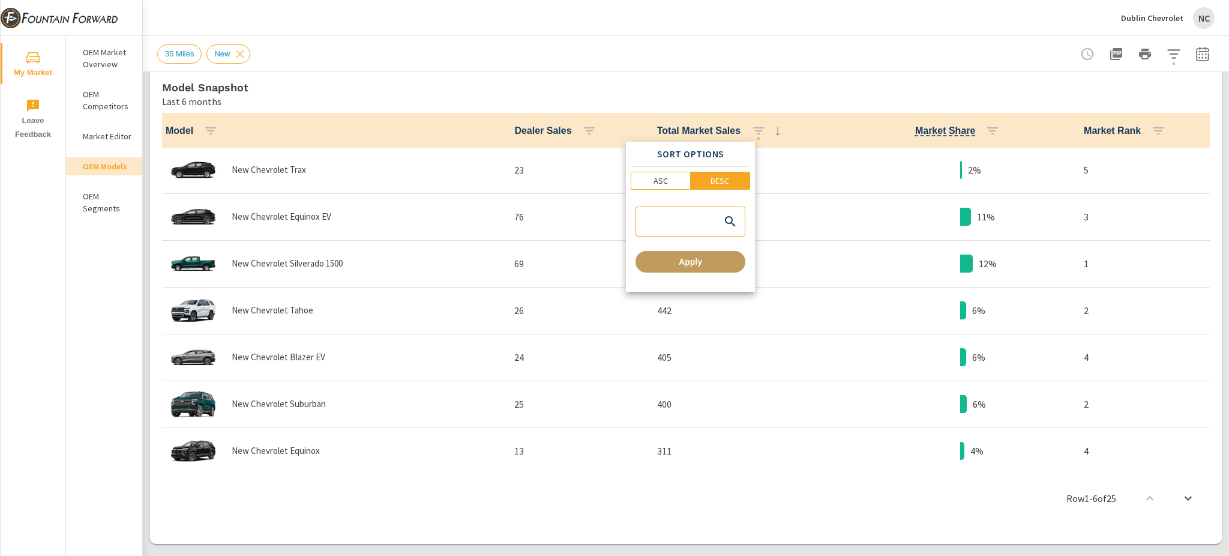
click at [719, 258] on span "Apply" at bounding box center [690, 261] width 100 height 11
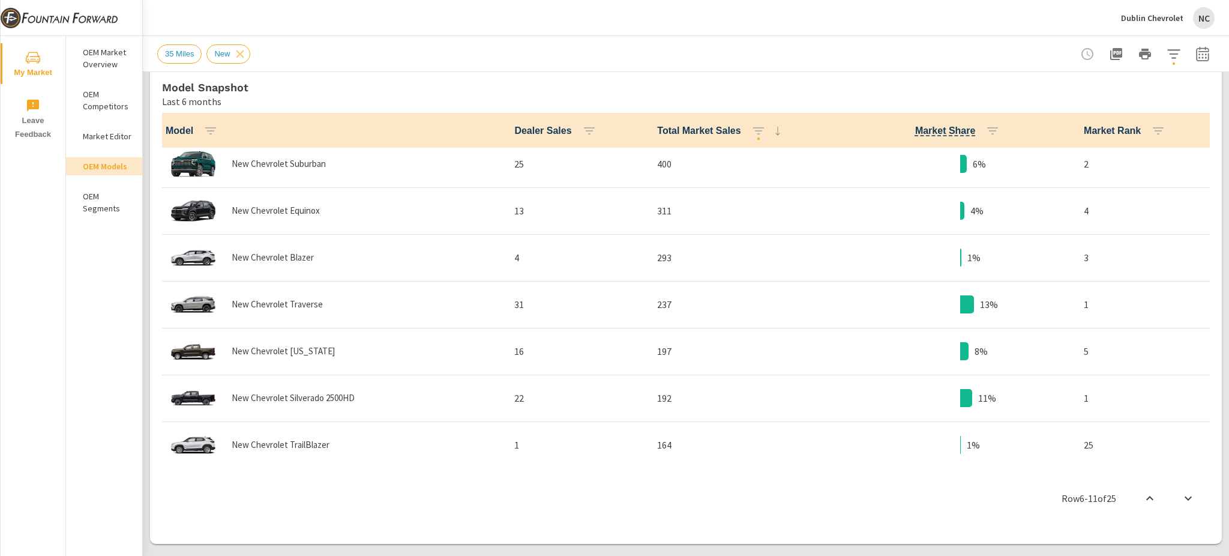
scroll to position [321, 0]
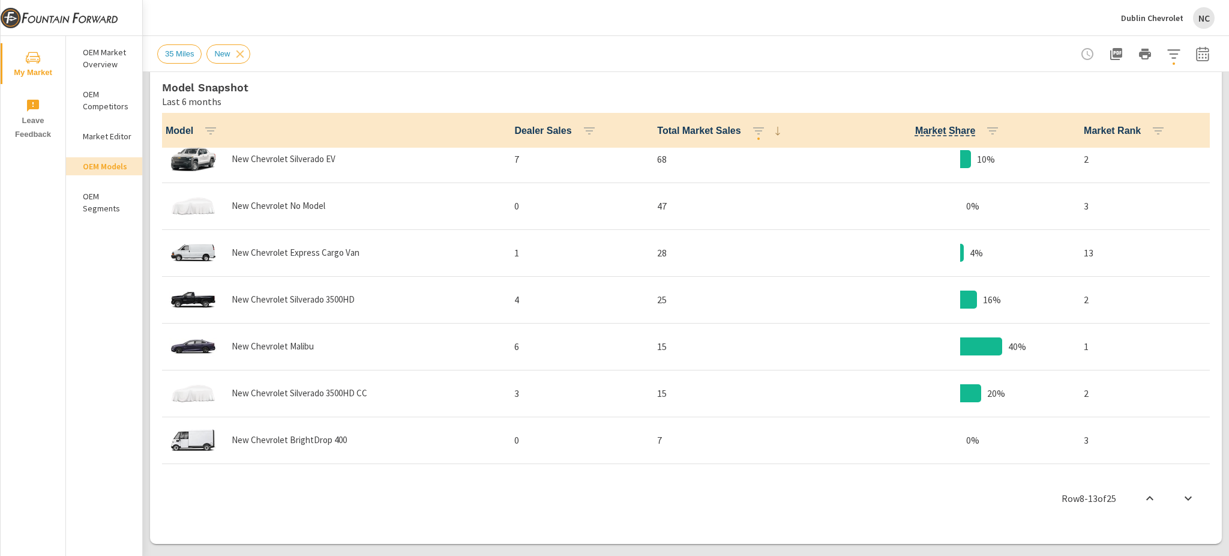
scroll to position [648, 0]
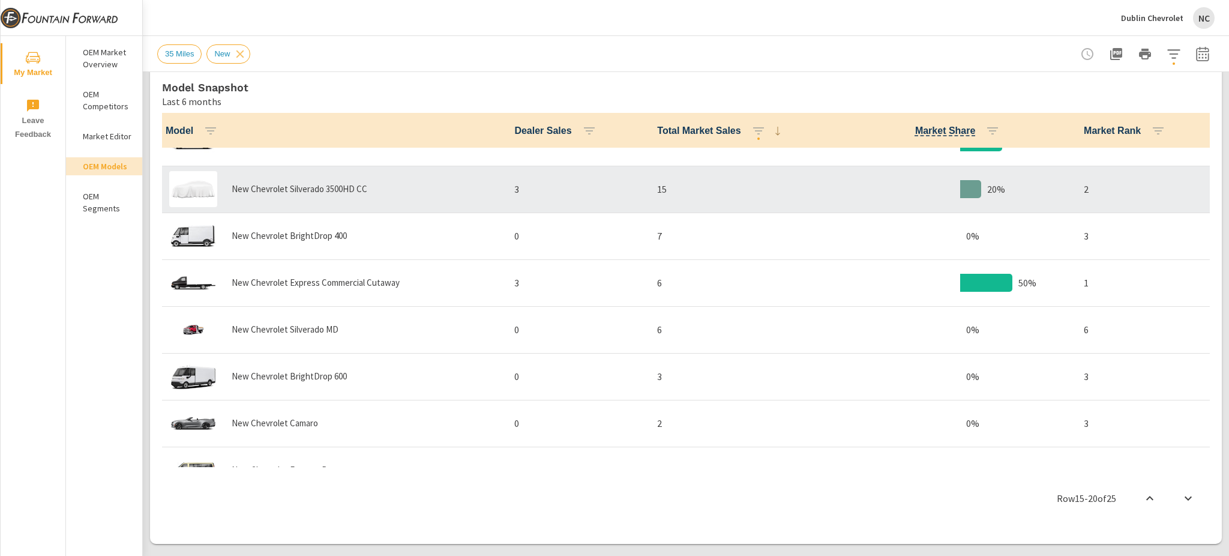
scroll to position [851, 0]
